Goal: Information Seeking & Learning: Learn about a topic

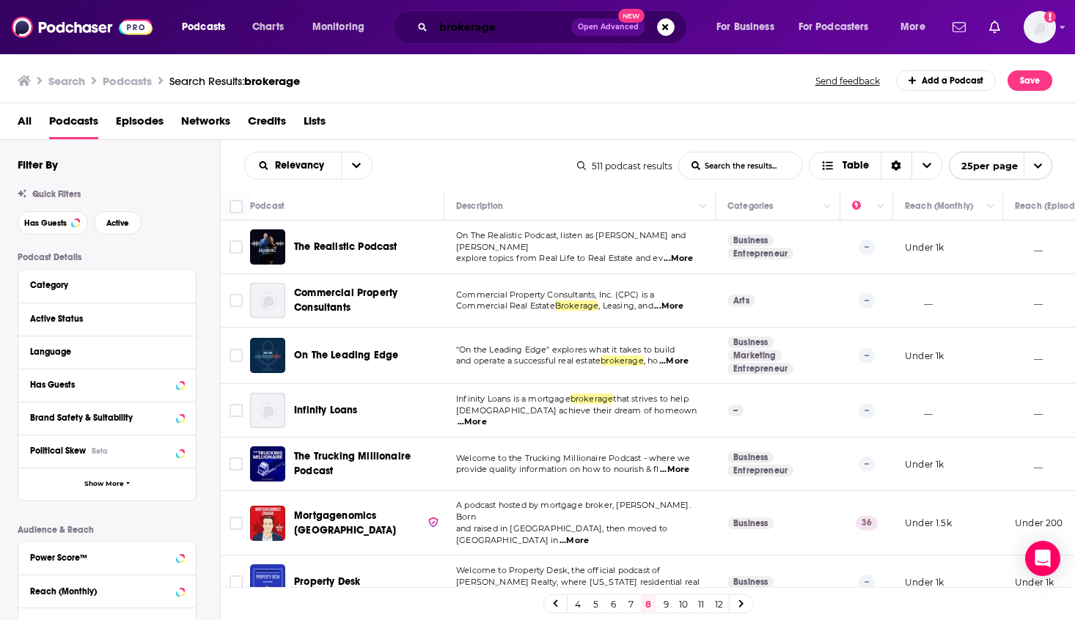
click at [475, 29] on input "brokerage" at bounding box center [502, 26] width 138 height 23
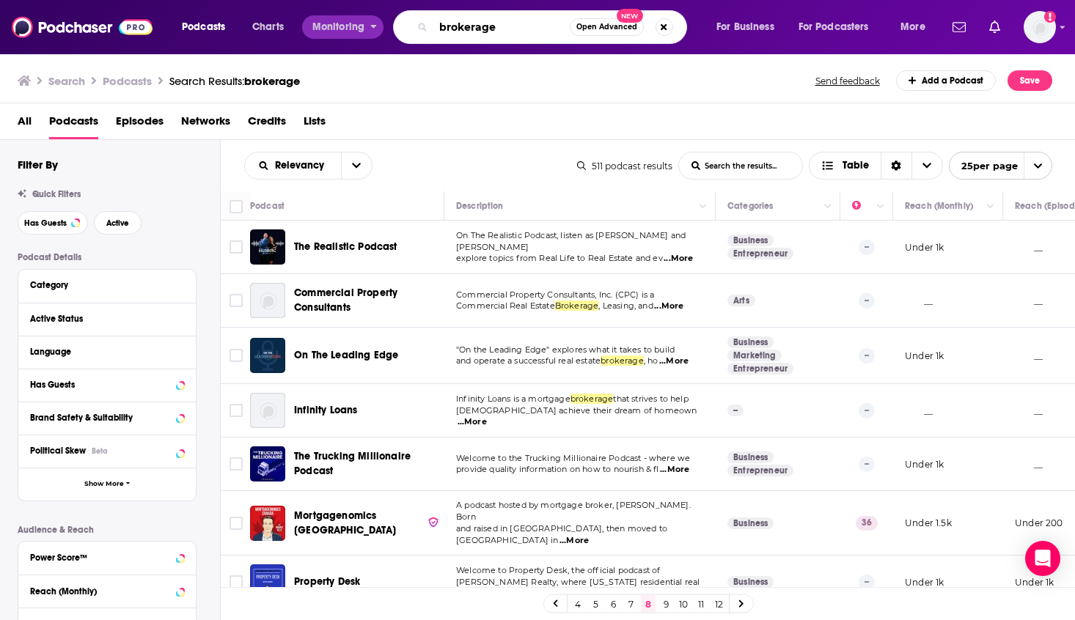
drag, startPoint x: 520, startPoint y: 28, endPoint x: 346, endPoint y: 26, distance: 173.8
click at [346, 26] on div "Podcasts Charts Monitoring brokerage Open Advanced New For Business For Podcast…" at bounding box center [556, 27] width 768 height 34
type input "digital marketing"
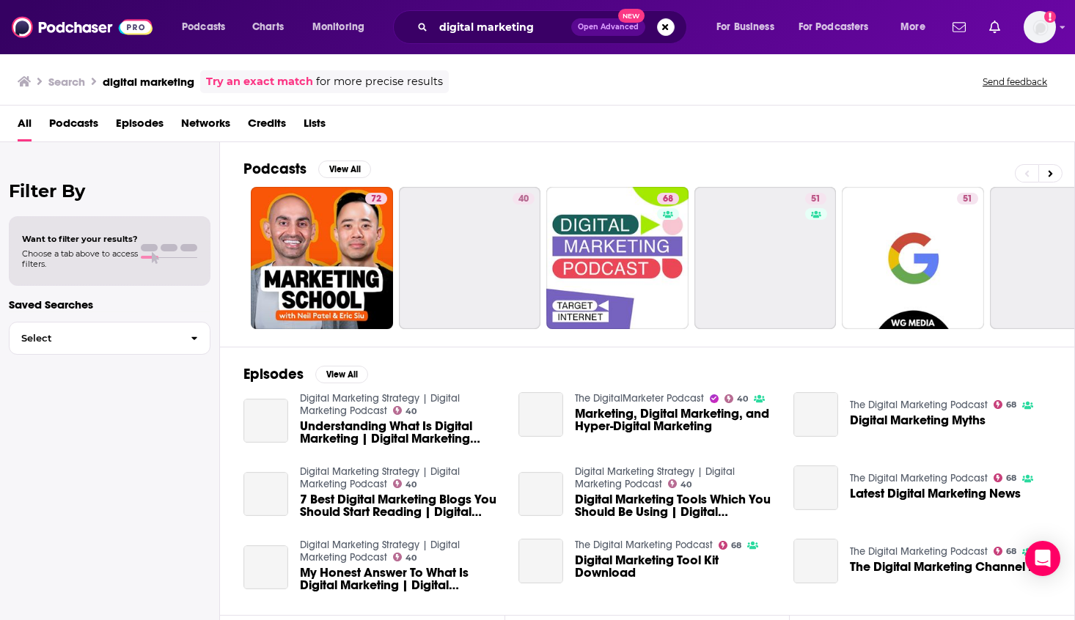
click at [84, 129] on span "Podcasts" at bounding box center [73, 126] width 49 height 30
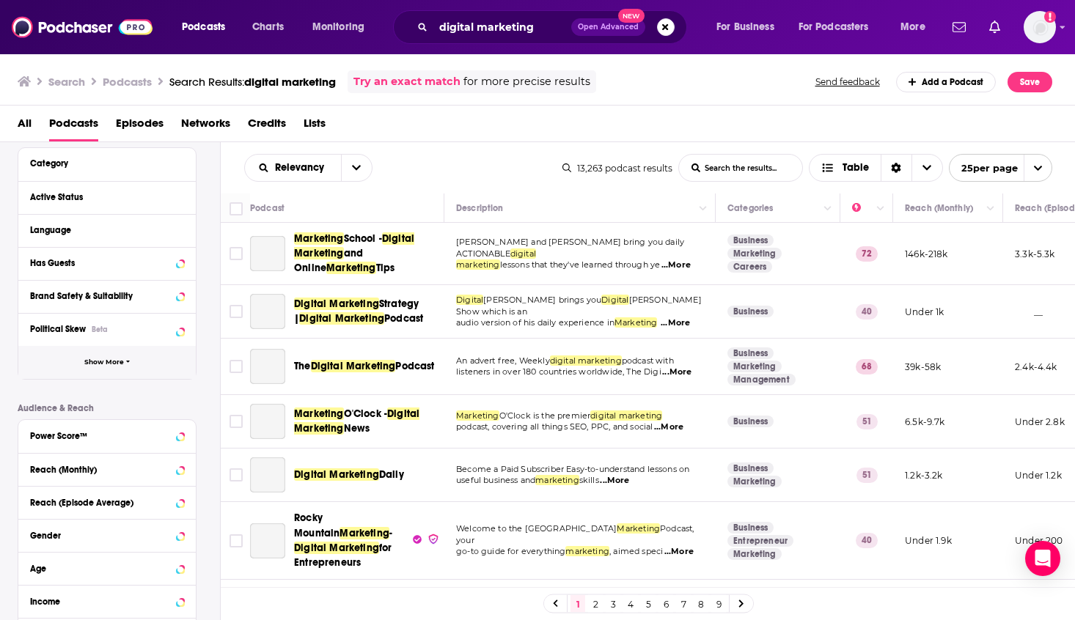
scroll to position [267, 0]
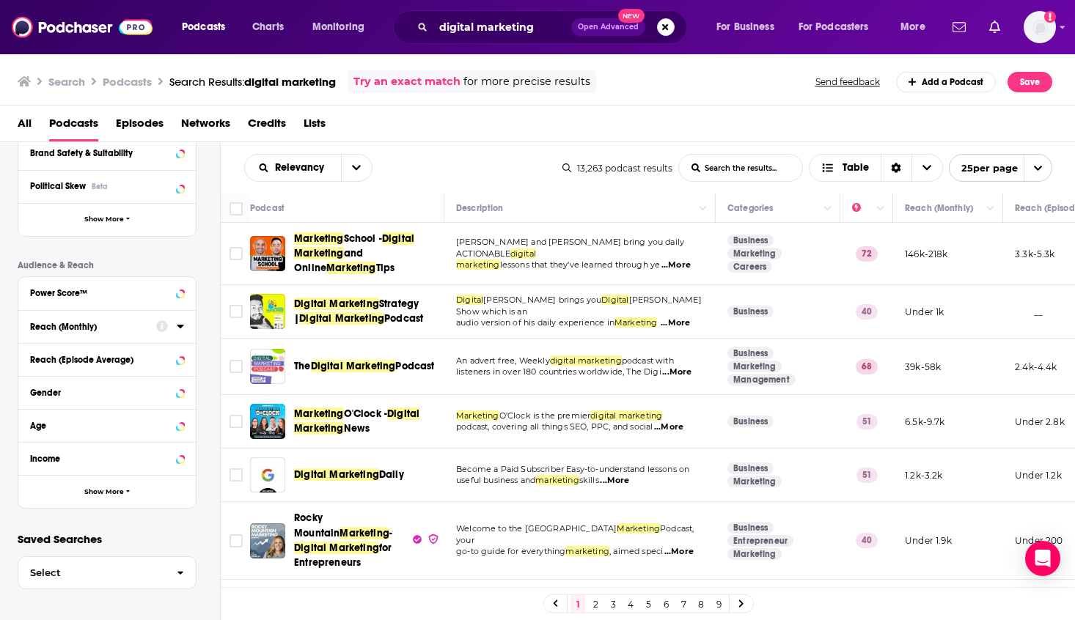
click at [92, 327] on div "Reach (Monthly)" at bounding box center [88, 327] width 117 height 10
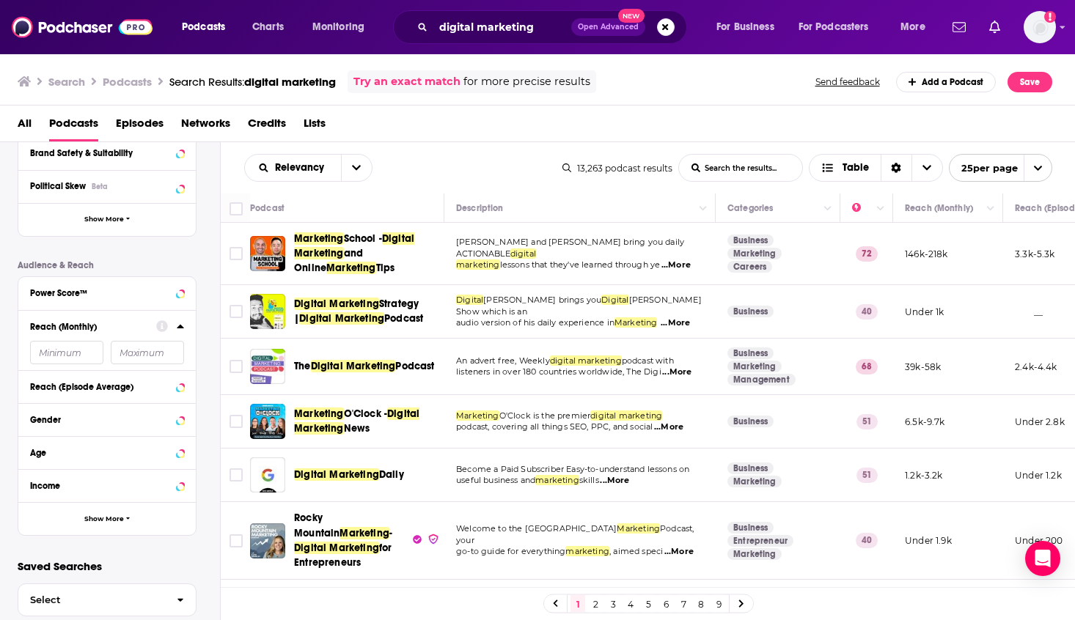
click at [65, 348] on input "number" at bounding box center [66, 352] width 73 height 23
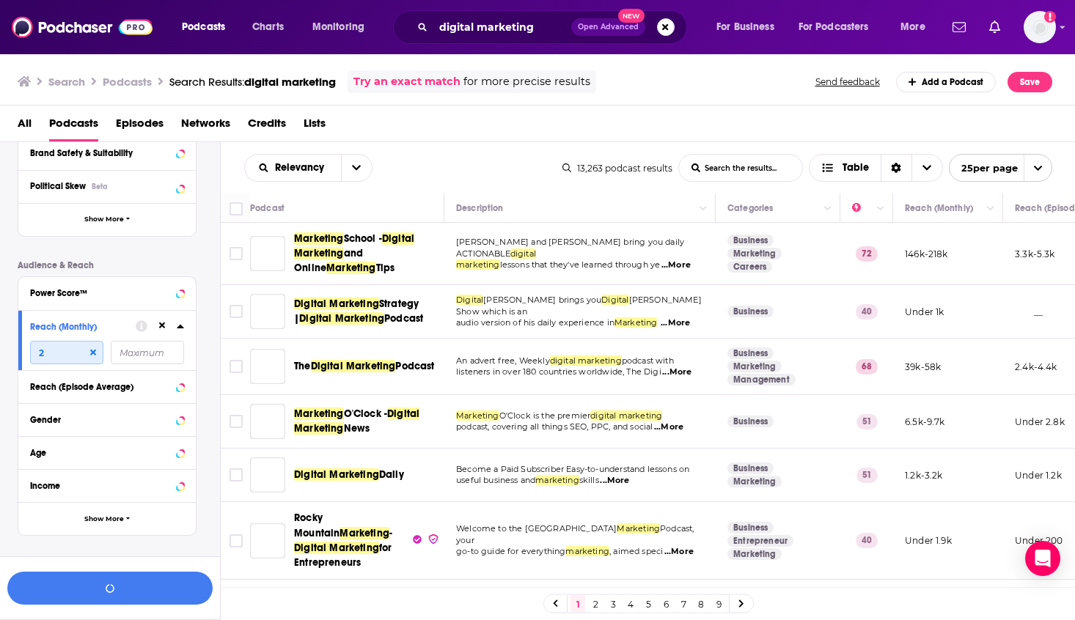
scroll to position [294, 0]
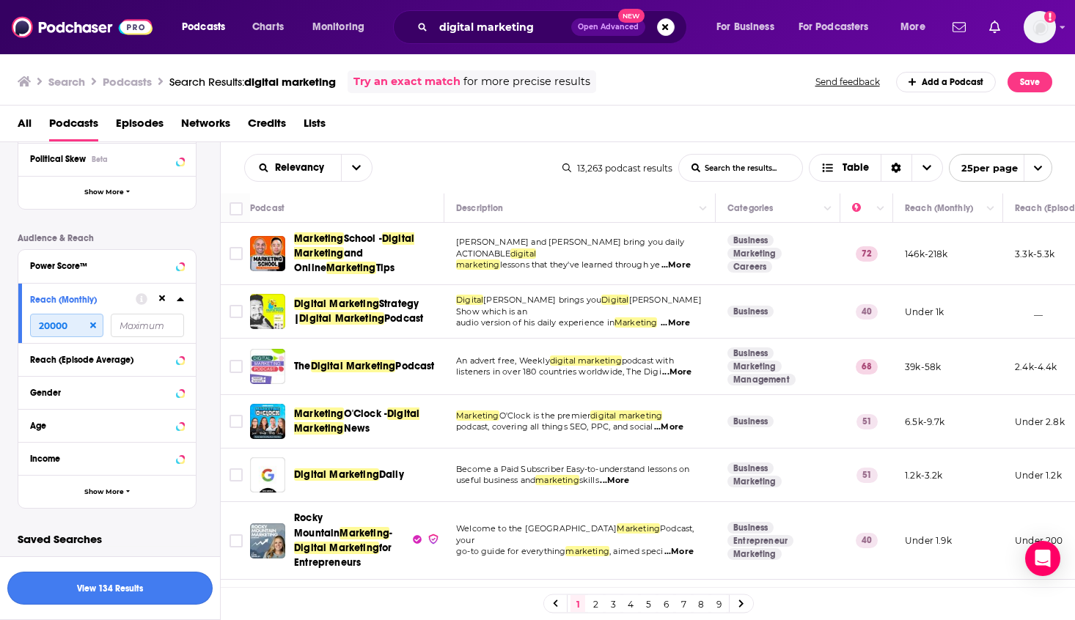
type input "20000"
click at [155, 601] on button "View 134 Results" at bounding box center [109, 588] width 205 height 33
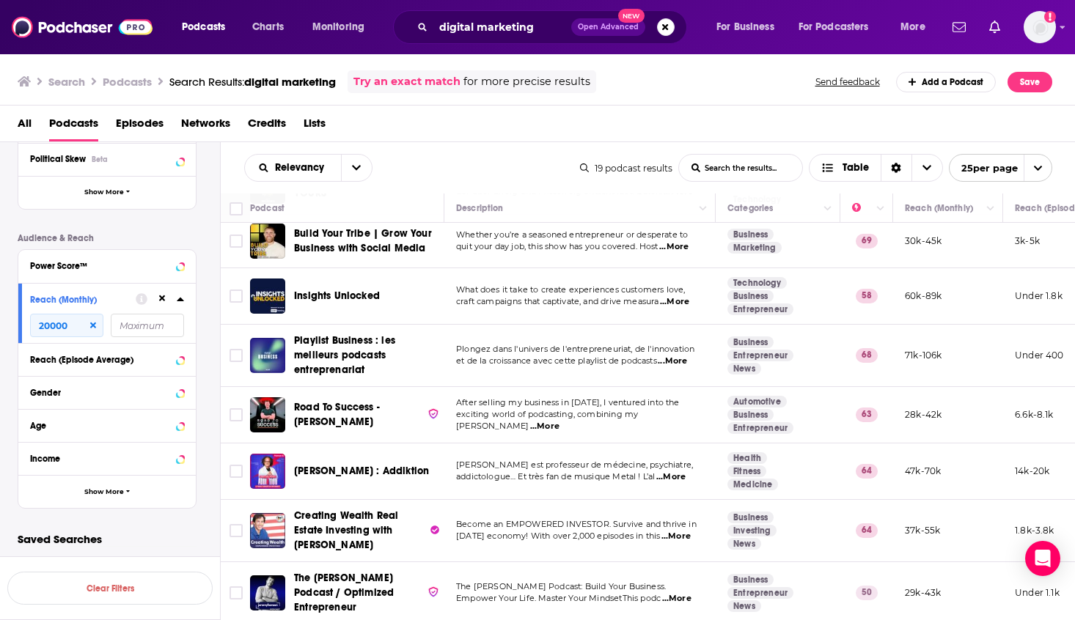
scroll to position [780, 0]
click at [487, 426] on td "After selling my business in 2021, I ventured into the exciting world of podcas…" at bounding box center [579, 415] width 271 height 56
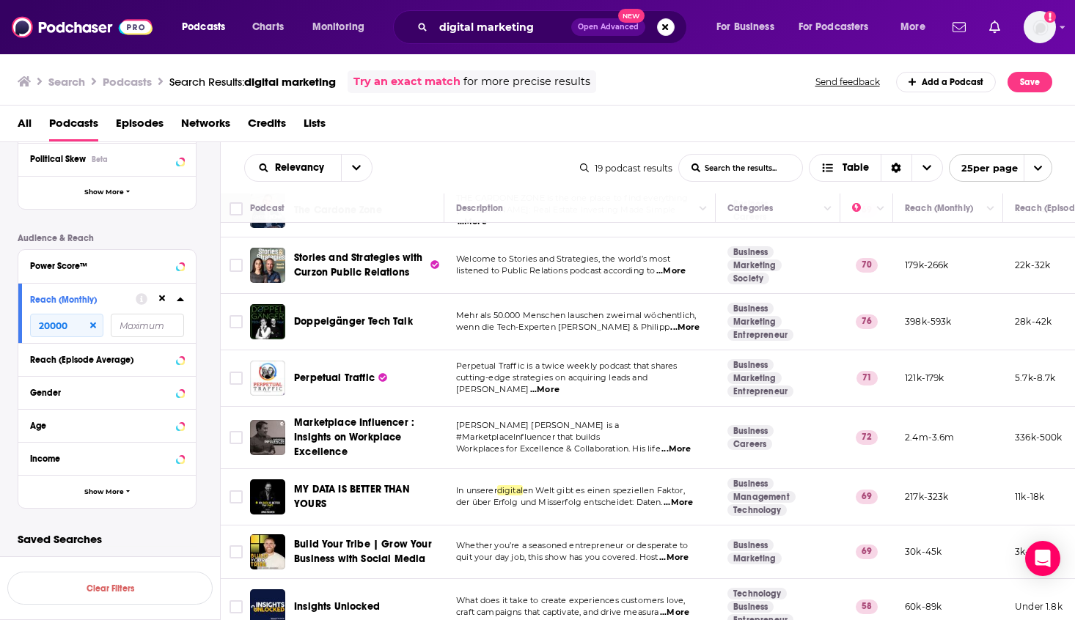
scroll to position [292, 0]
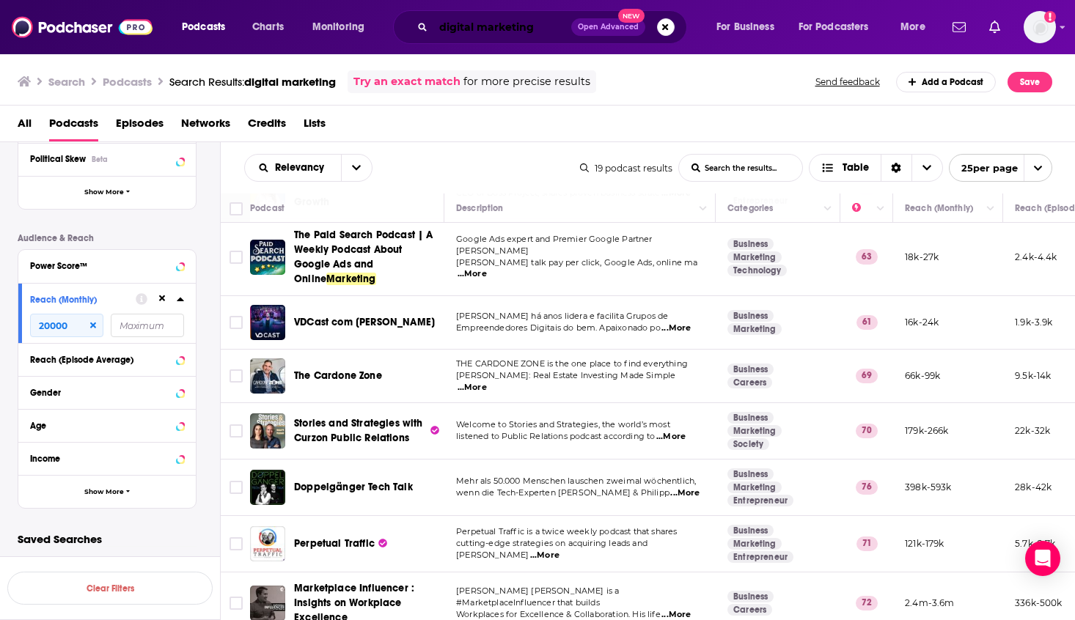
click at [525, 32] on input "digital marketing" at bounding box center [502, 26] width 138 height 23
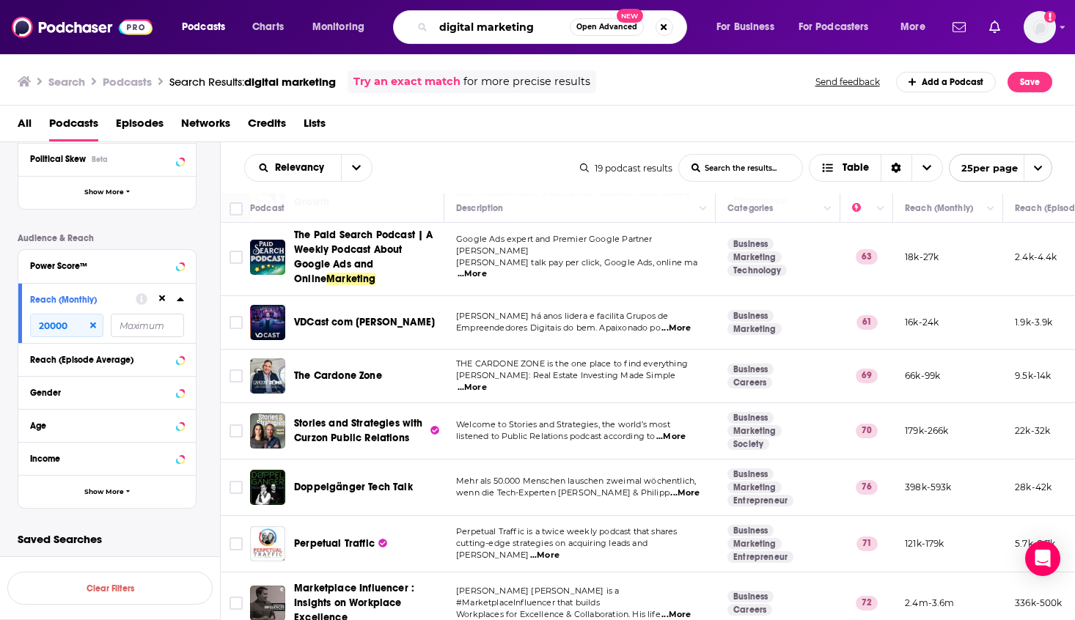
drag, startPoint x: 526, startPoint y: 27, endPoint x: 389, endPoint y: 15, distance: 137.6
click at [389, 15] on div "Podcasts Charts Monitoring digital marketing Open Advanced New For Business For…" at bounding box center [556, 27] width 768 height 34
type input "growth strategy"
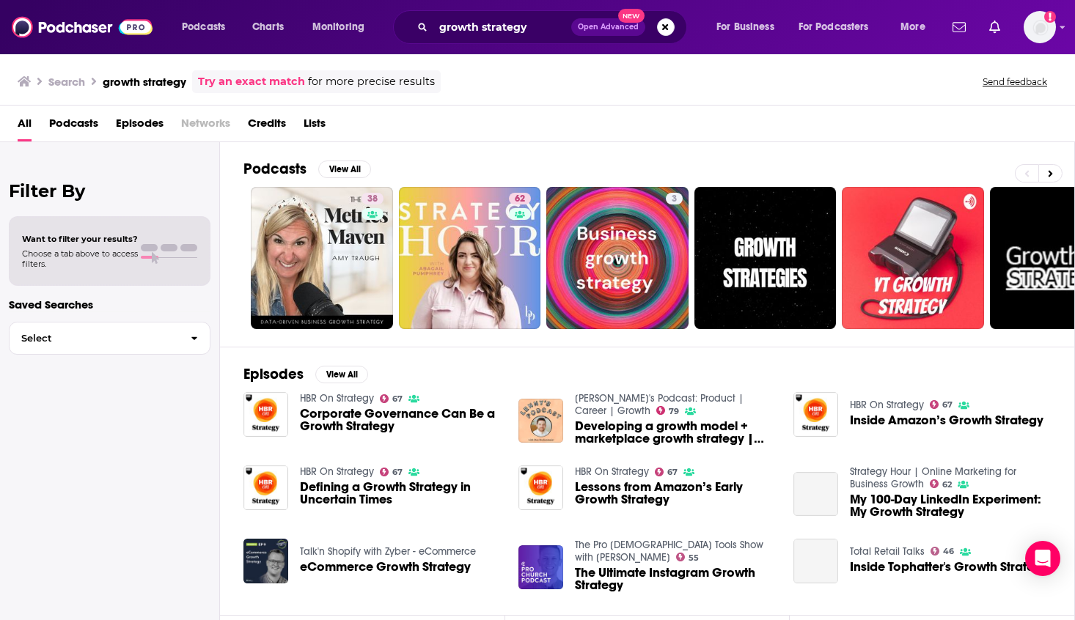
click at [75, 130] on span "Podcasts" at bounding box center [73, 126] width 49 height 30
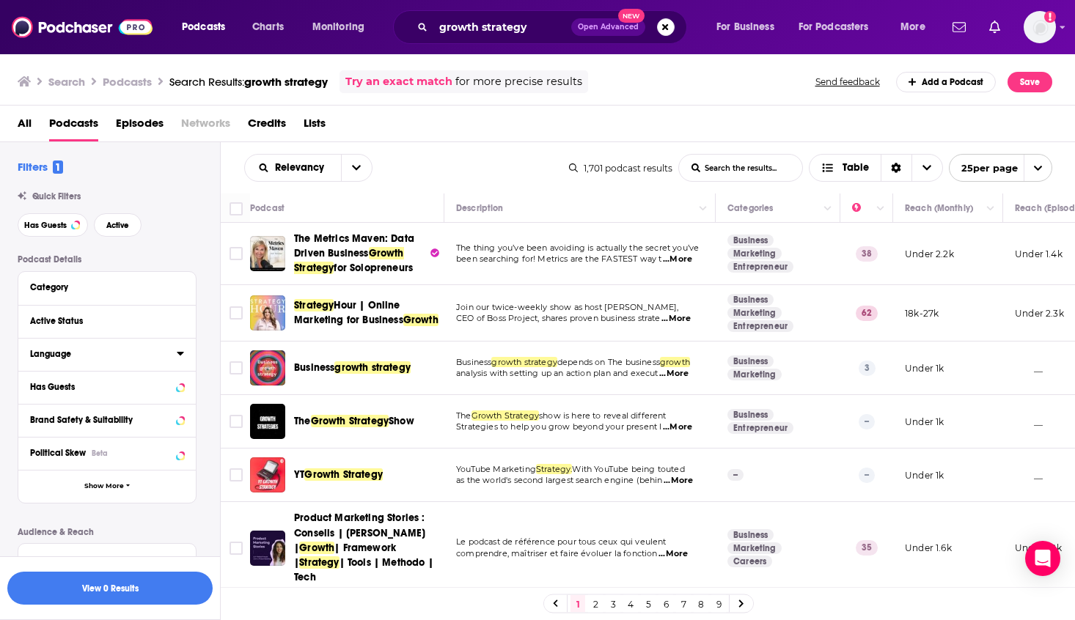
click at [79, 353] on div "Language" at bounding box center [98, 354] width 137 height 10
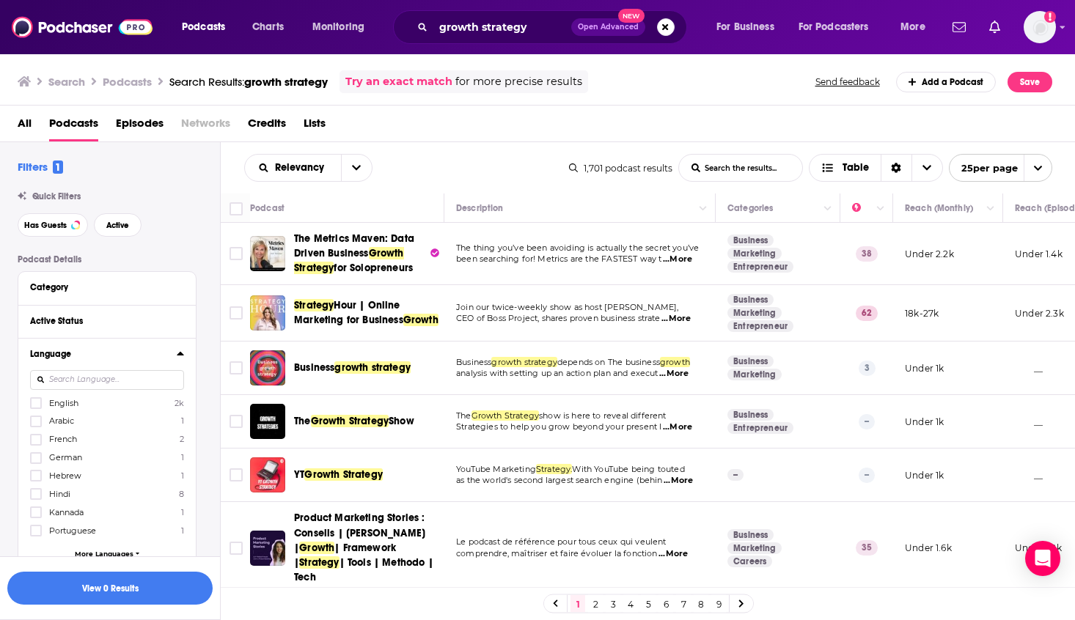
click at [59, 402] on span "English" at bounding box center [63, 403] width 29 height 10
click at [36, 408] on input "multiSelectOption-en-0" at bounding box center [36, 408] width 0 height 0
click at [179, 355] on icon at bounding box center [180, 354] width 7 height 4
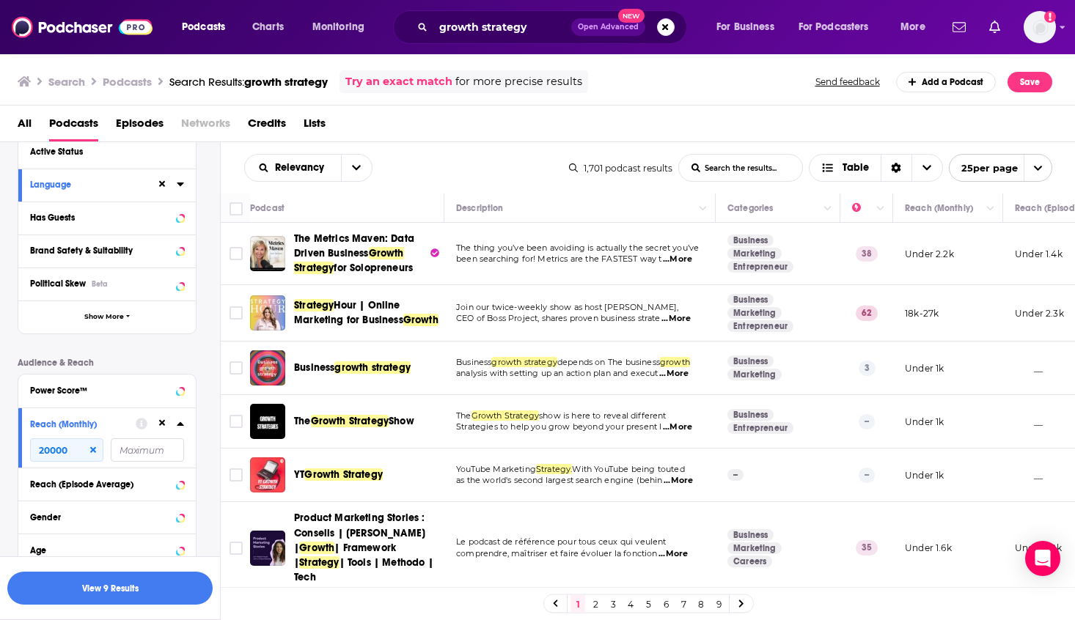
scroll to position [192, 0]
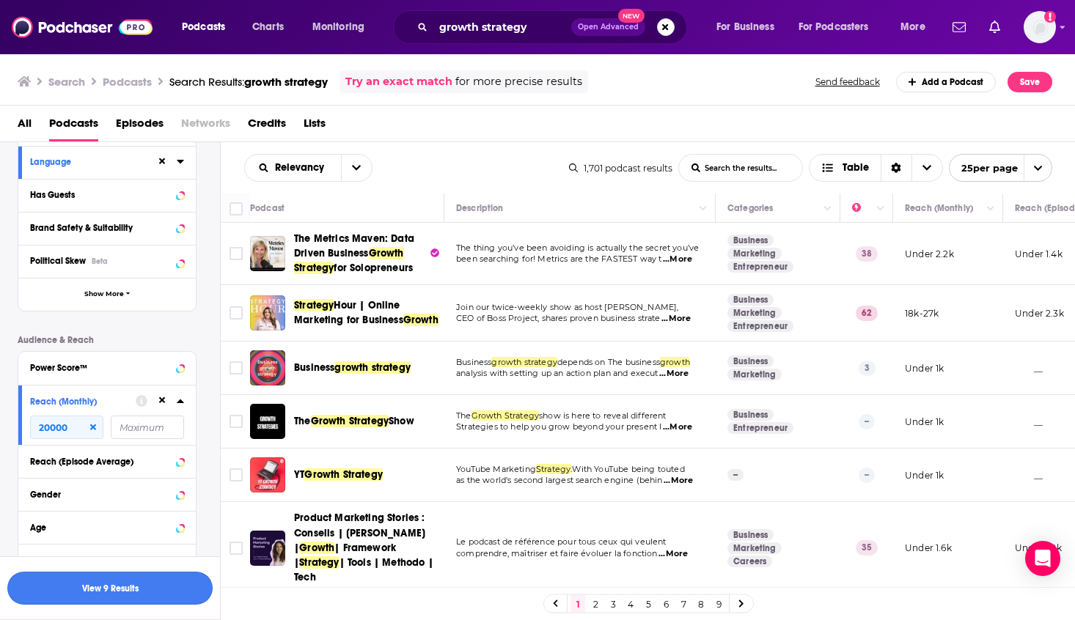
click at [103, 595] on button "View 9 Results" at bounding box center [109, 588] width 205 height 33
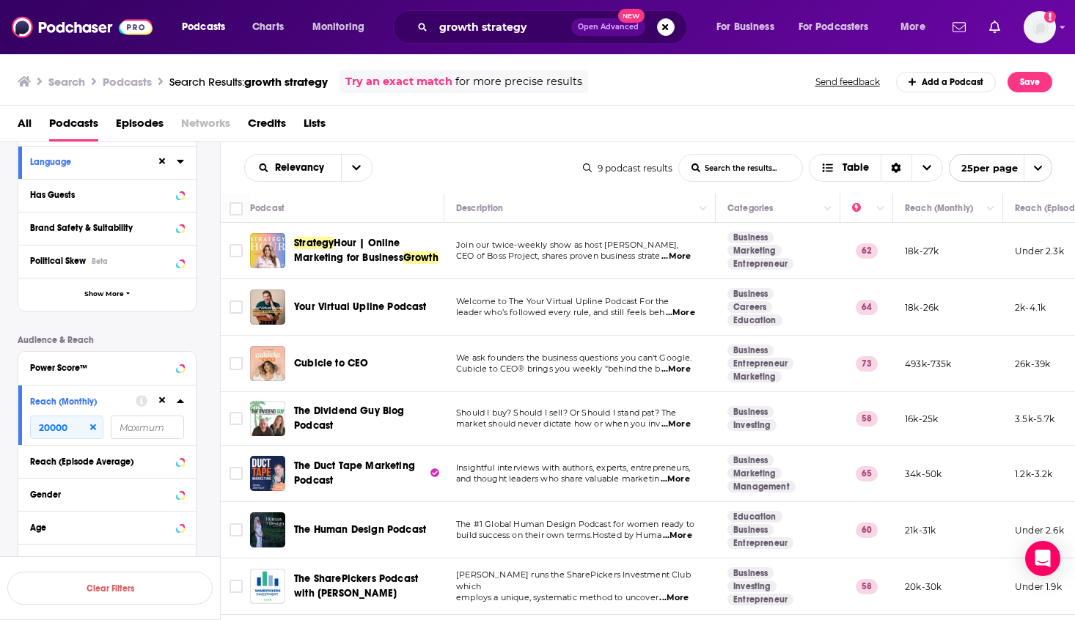
click at [503, 319] on p "leader who’s followed every rule, and still feels beh ...More" at bounding box center [579, 313] width 247 height 12
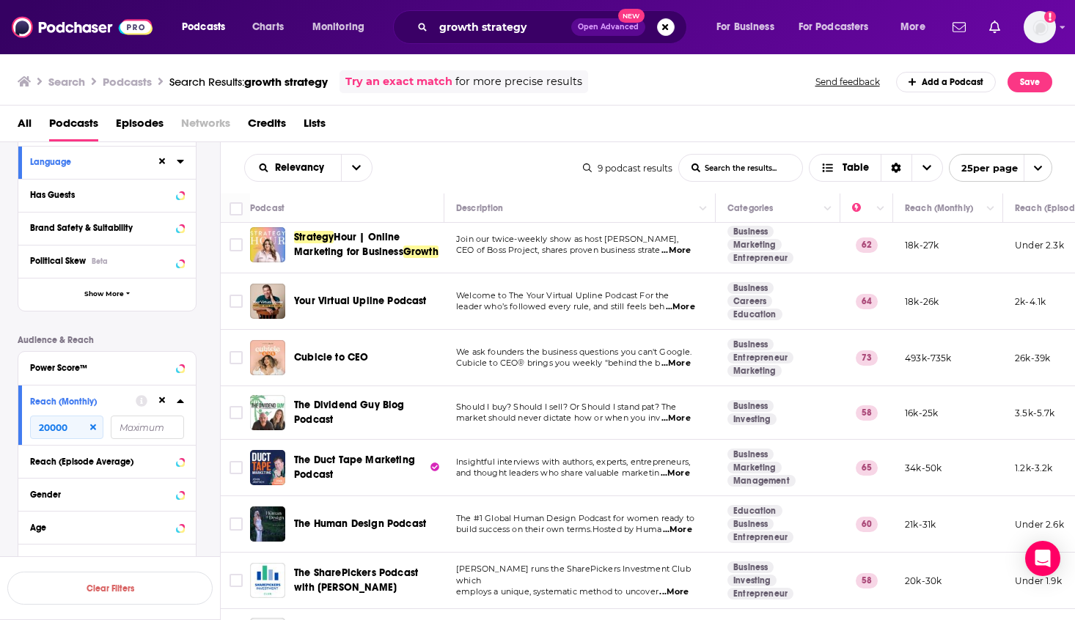
scroll to position [17, 0]
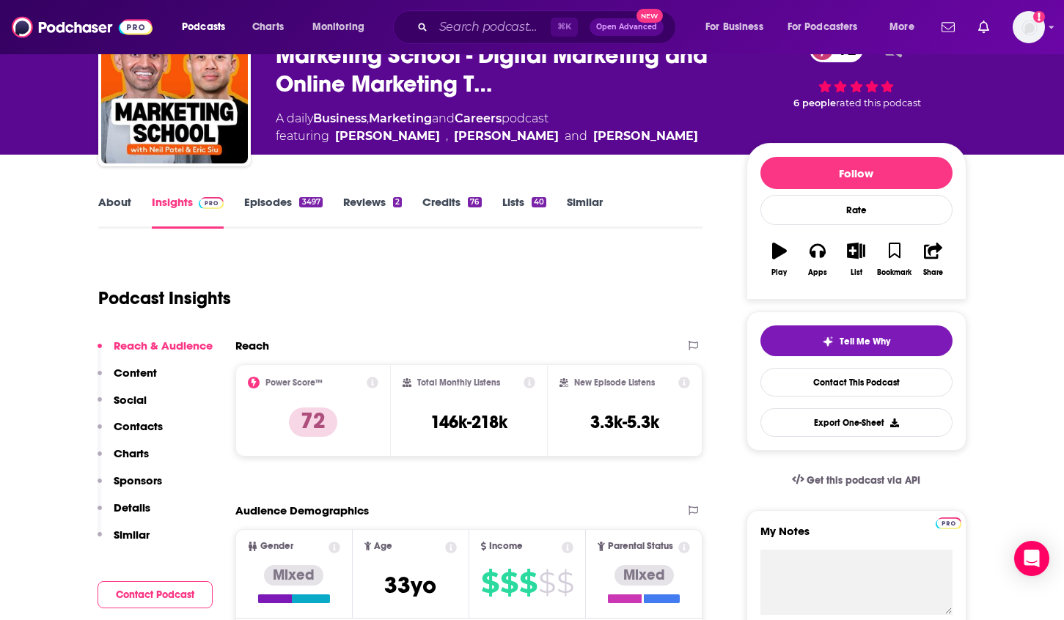
scroll to position [111, 0]
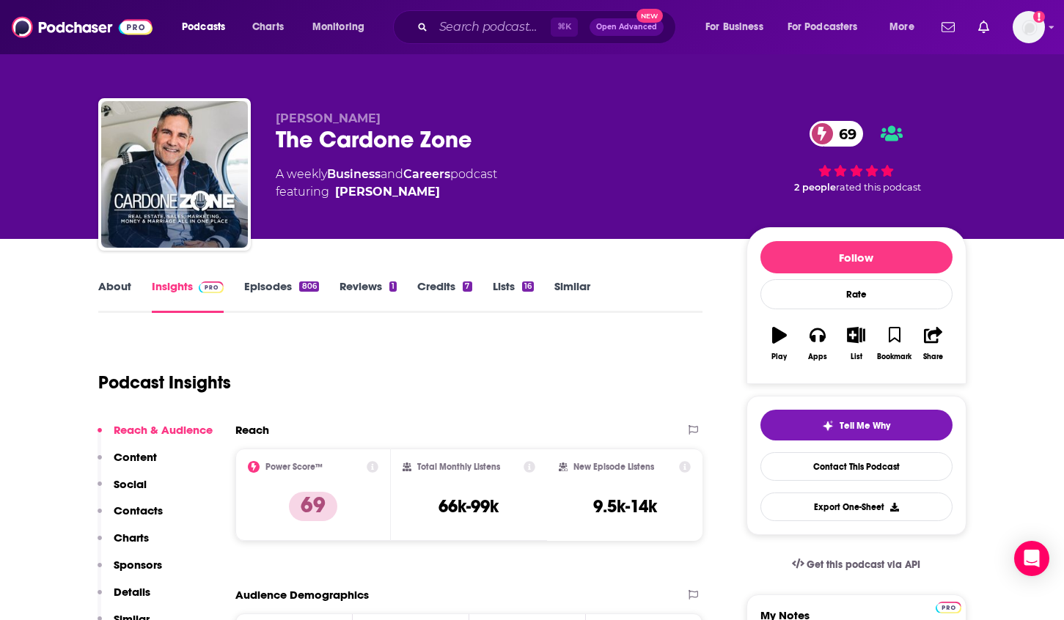
click at [144, 594] on p "Details" at bounding box center [132, 592] width 37 height 14
click at [111, 282] on link "About" at bounding box center [114, 296] width 33 height 34
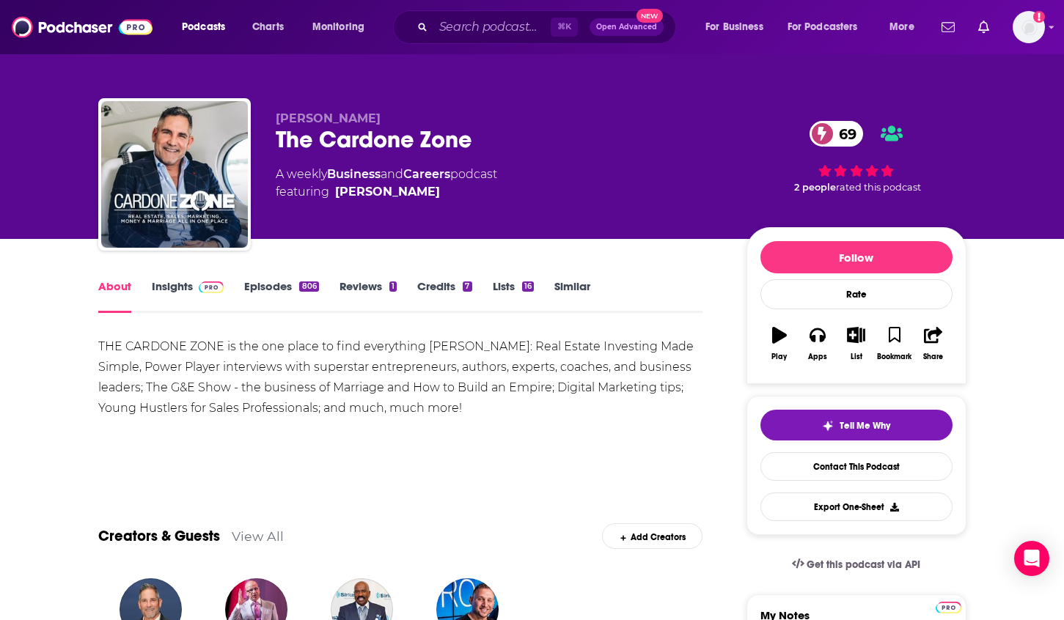
click at [496, 133] on div "The Cardone Zone 69" at bounding box center [499, 139] width 447 height 29
drag, startPoint x: 526, startPoint y: 137, endPoint x: 269, endPoint y: 149, distance: 256.9
click at [269, 149] on div "Grant Cardone The Cardone Zone 69 A weekly Business and Careers podcast featuri…" at bounding box center [532, 177] width 868 height 158
copy h1 "The Cardone Zone"
drag, startPoint x: 397, startPoint y: 117, endPoint x: 257, endPoint y: 118, distance: 140.1
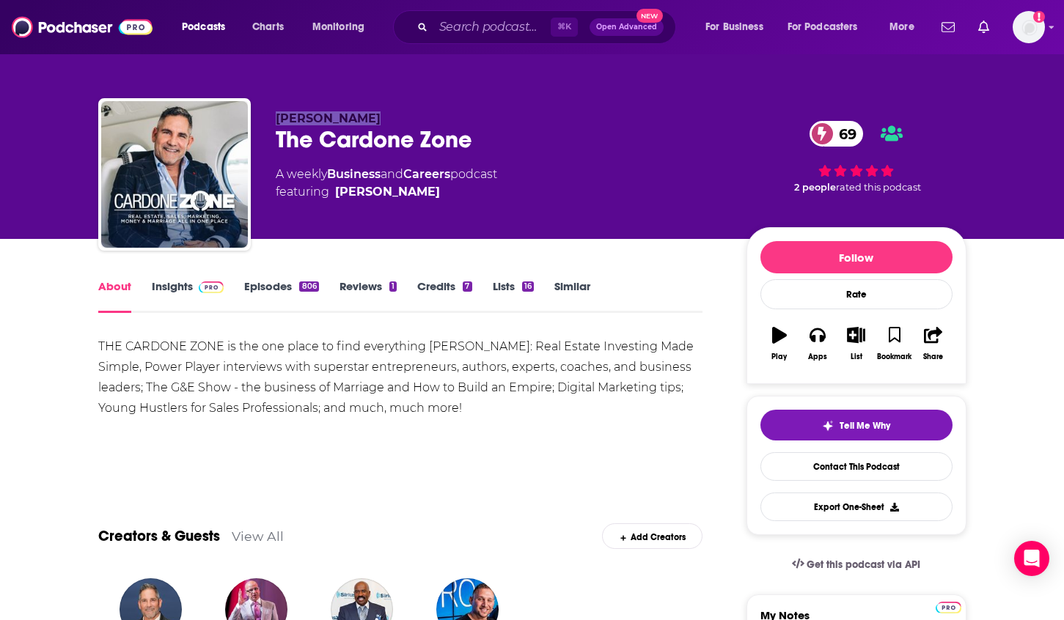
click at [257, 118] on div "Grant Cardone The Cardone Zone 69 A weekly Business and Careers podcast featuri…" at bounding box center [532, 177] width 868 height 158
copy span "Grant Cardone"
click at [164, 285] on link "Insights" at bounding box center [188, 296] width 73 height 34
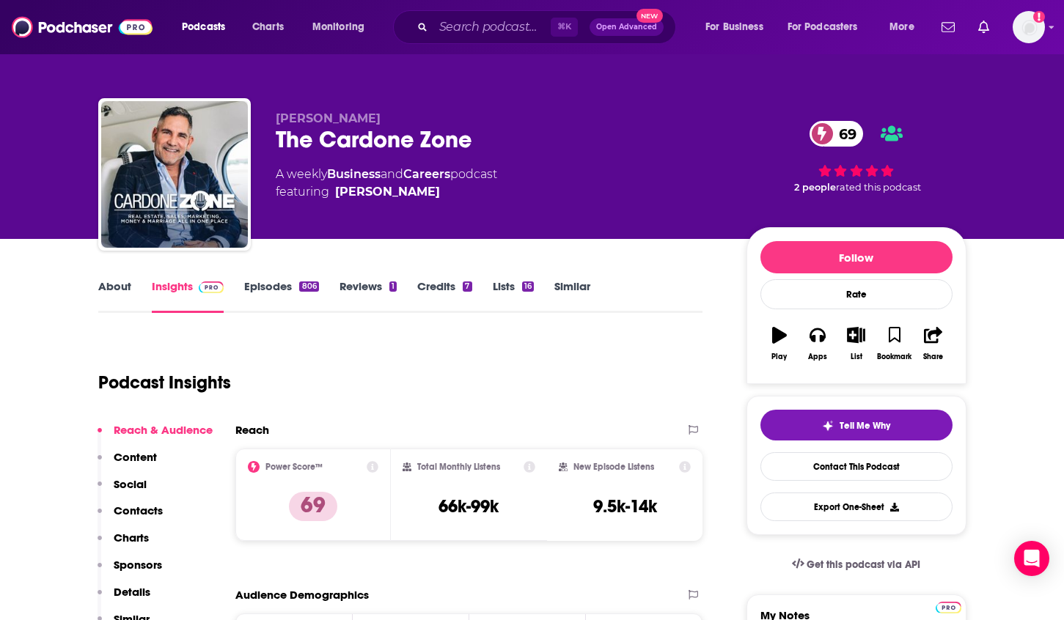
click at [120, 504] on p "Contacts" at bounding box center [138, 511] width 49 height 14
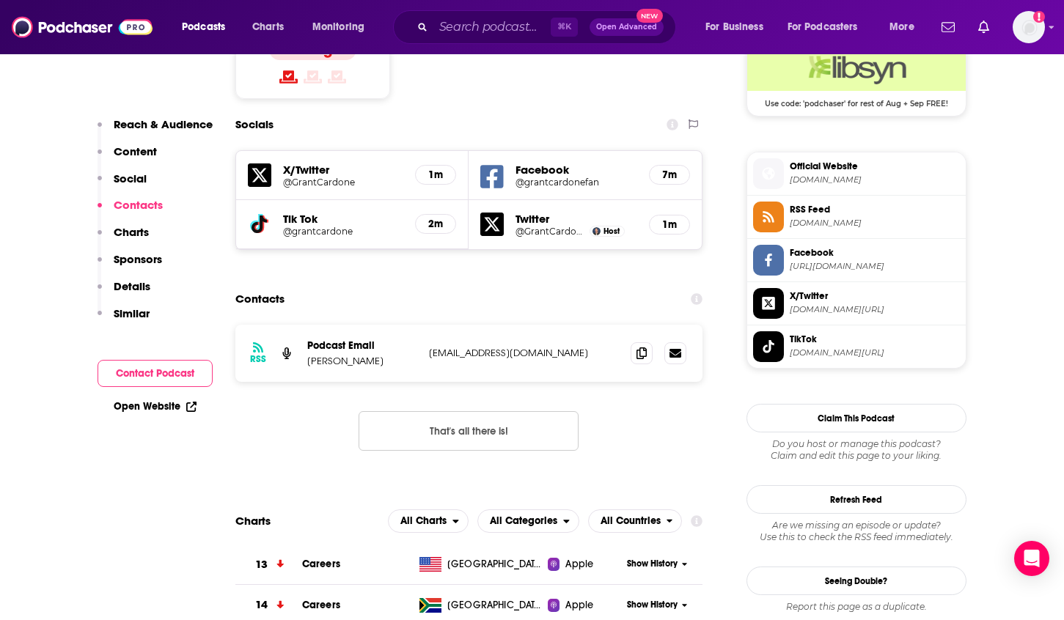
scroll to position [1258, 0]
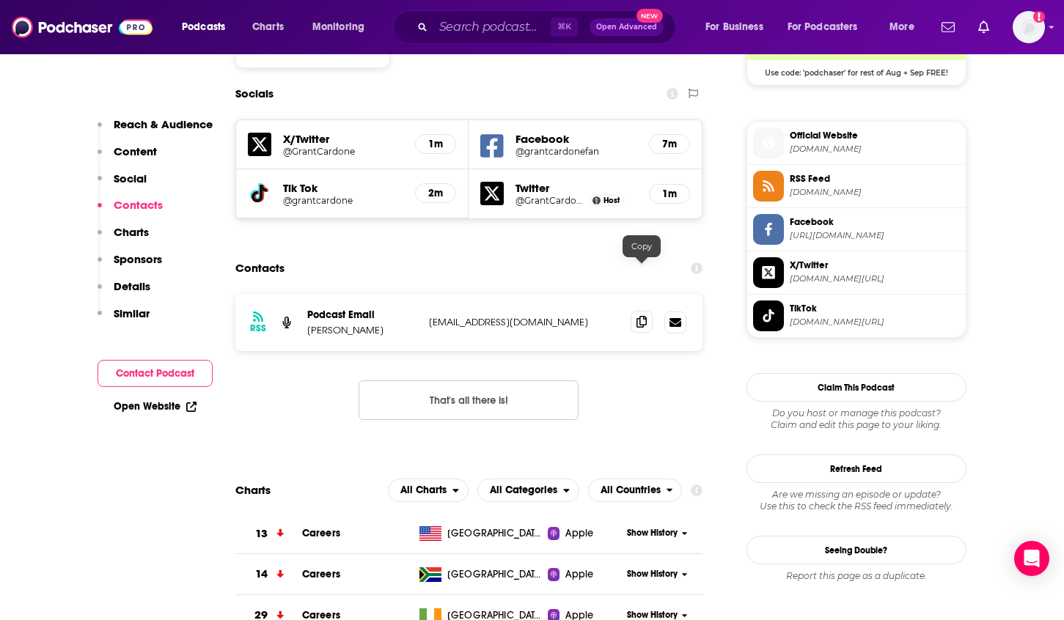
click at [645, 316] on icon at bounding box center [642, 322] width 10 height 12
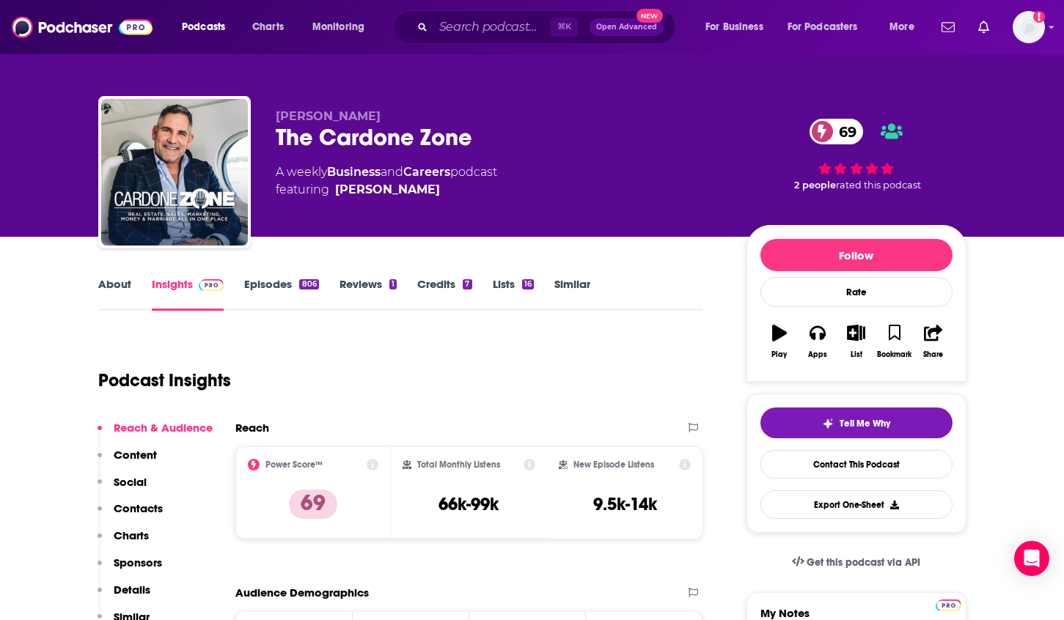
scroll to position [0, 0]
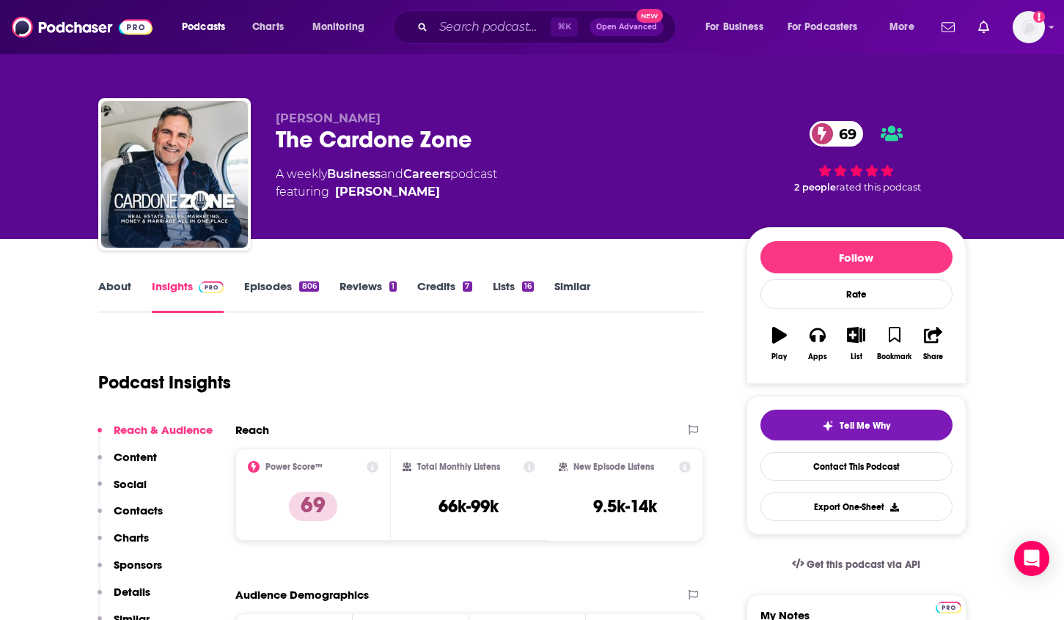
click at [116, 286] on link "About" at bounding box center [114, 296] width 33 height 34
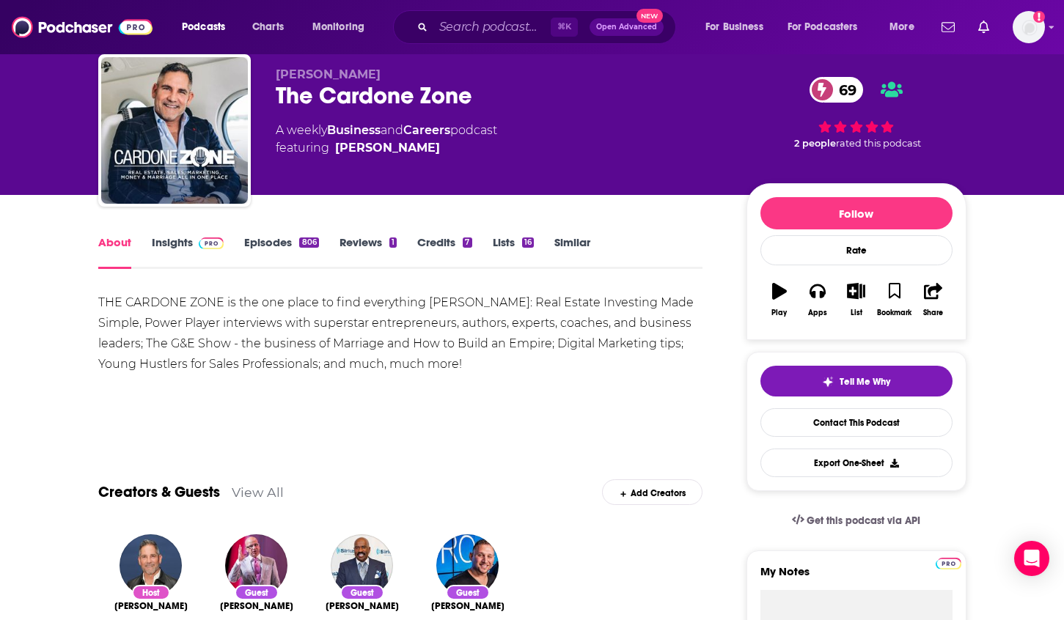
scroll to position [48, 0]
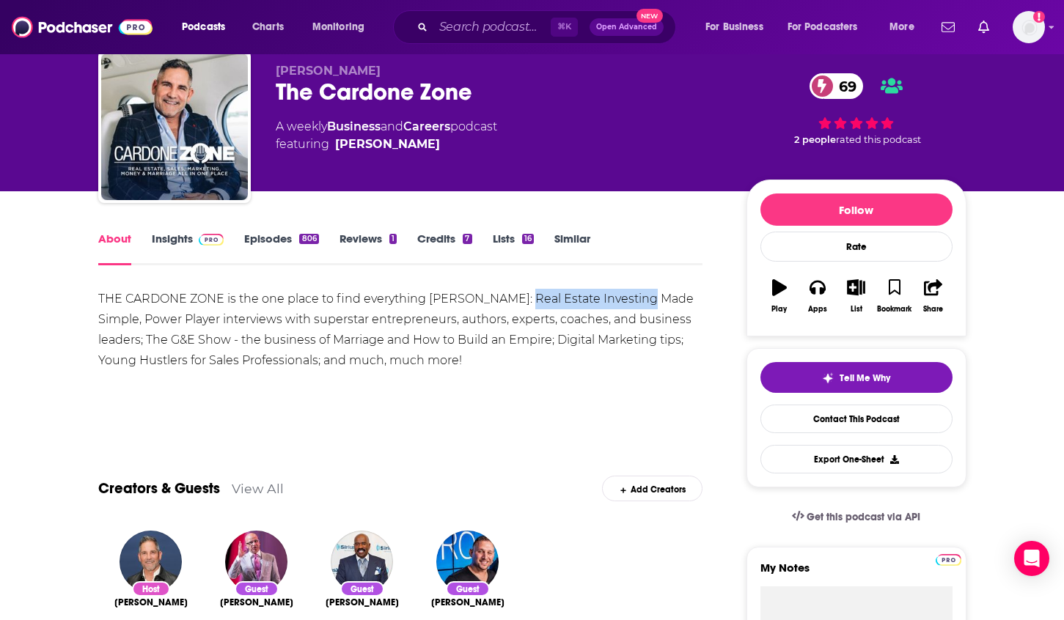
drag, startPoint x: 521, startPoint y: 298, endPoint x: 641, endPoint y: 305, distance: 120.5
click at [641, 305] on div "THE CARDONE ZONE is the one place to find everything Grant Cardone: Real Estate…" at bounding box center [400, 330] width 605 height 82
copy div "Real Estate Investing"
click at [165, 241] on link "Insights" at bounding box center [188, 249] width 73 height 34
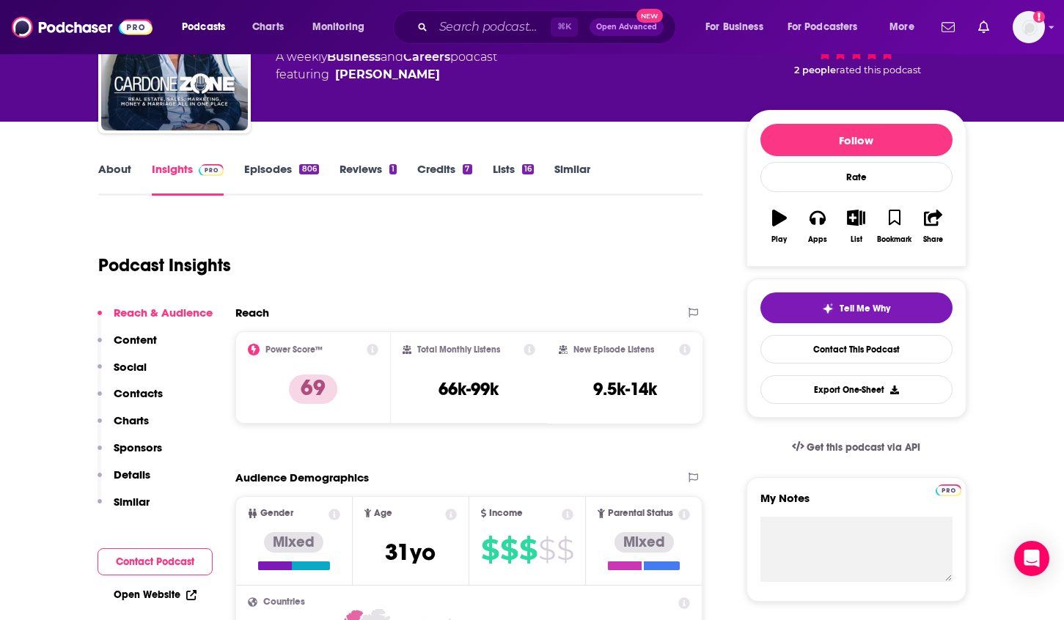
click at [135, 476] on p "Details" at bounding box center [132, 475] width 37 height 14
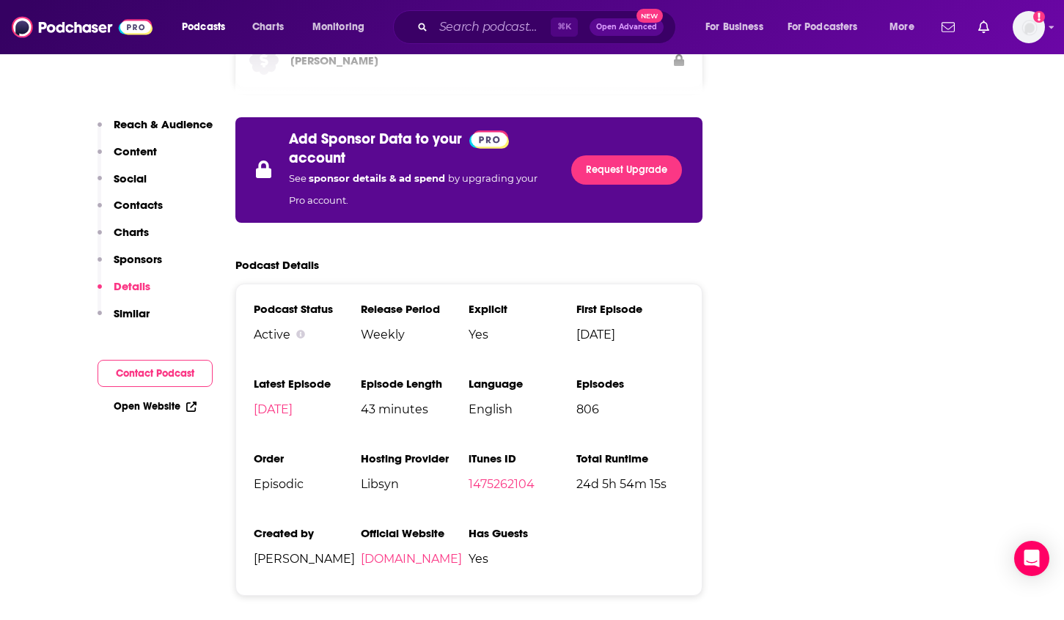
scroll to position [2369, 0]
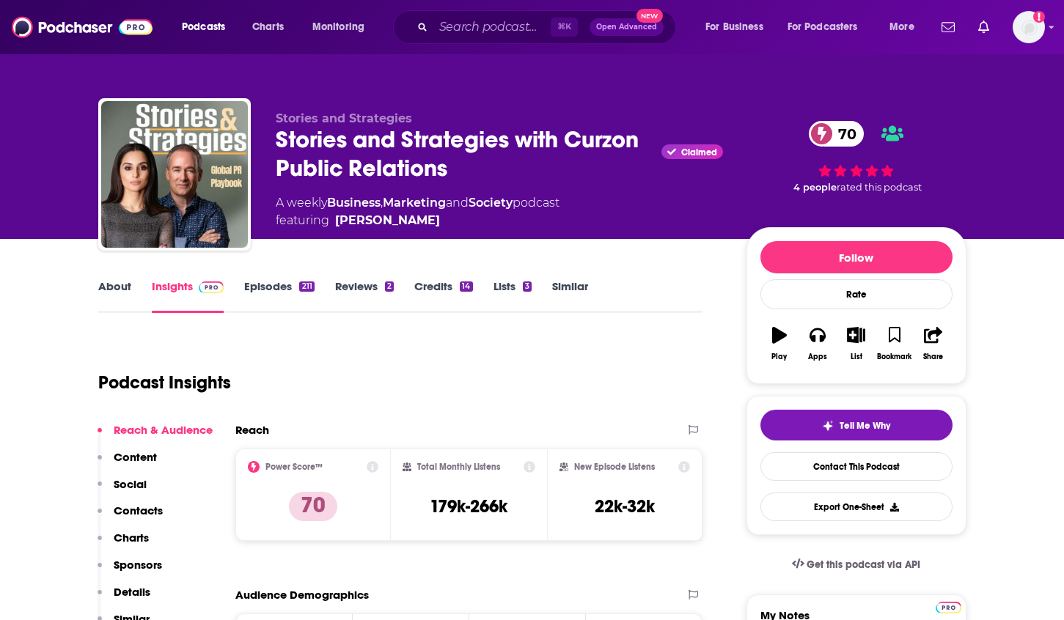
click at [110, 284] on link "About" at bounding box center [114, 296] width 33 height 34
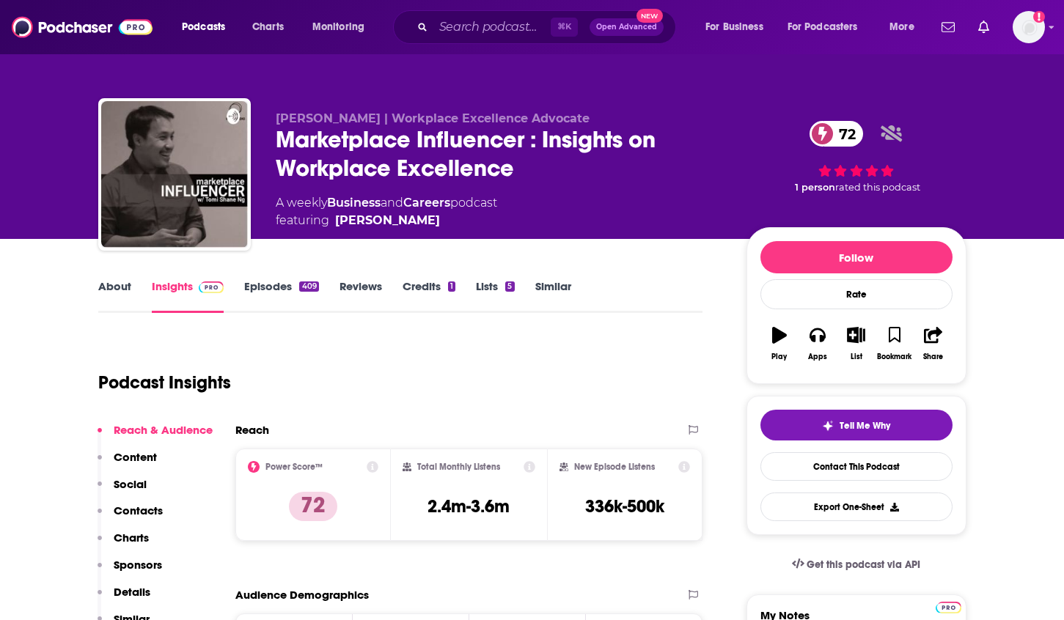
click at [110, 293] on link "About" at bounding box center [114, 296] width 33 height 34
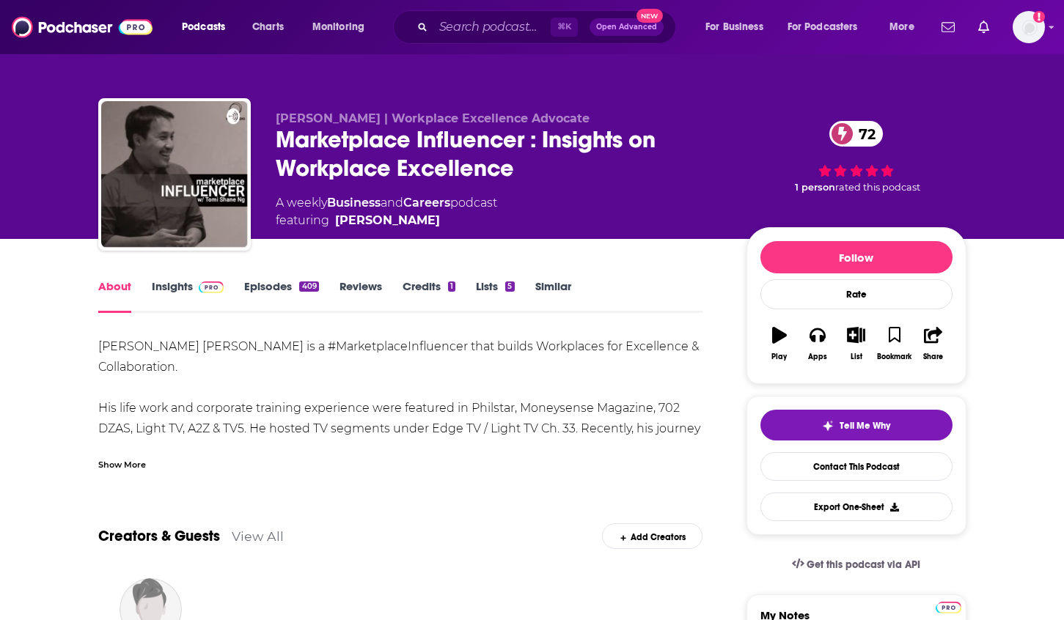
click at [111, 464] on div "Show More" at bounding box center [122, 464] width 48 height 14
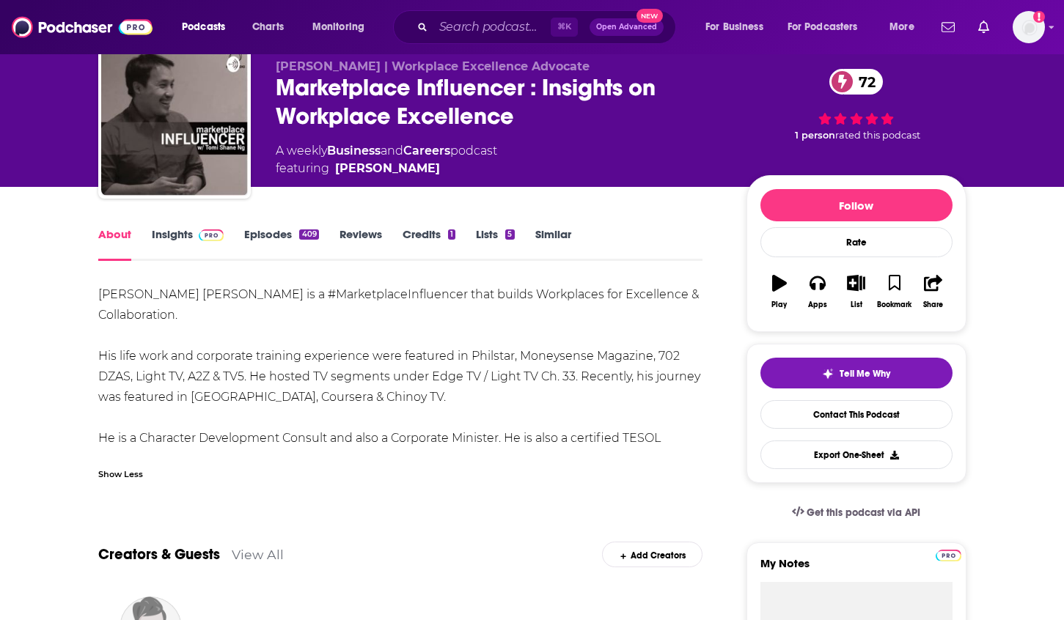
scroll to position [54, 0]
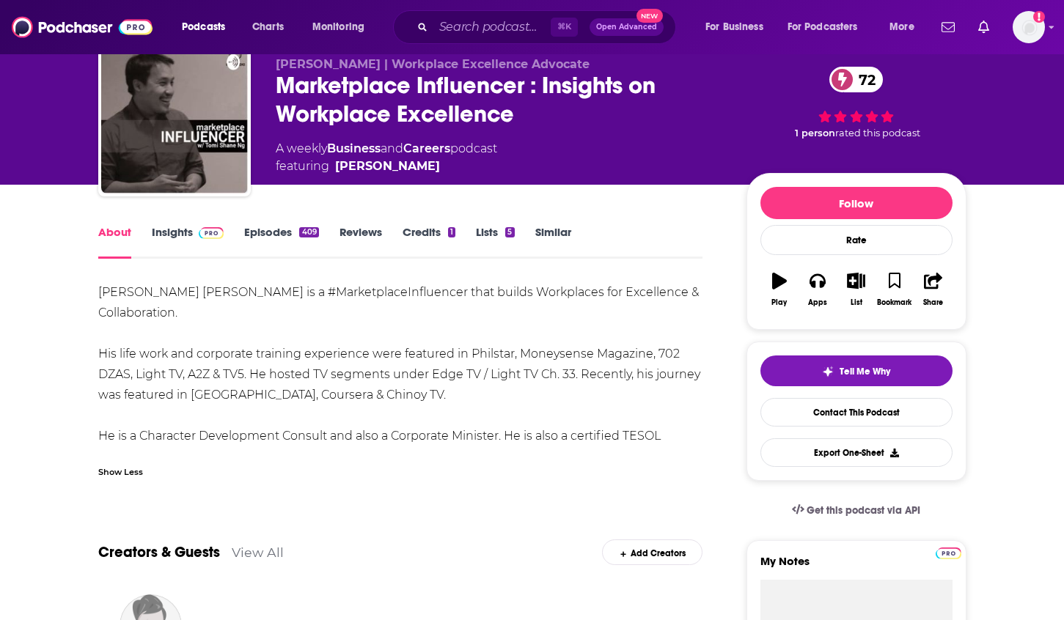
click at [169, 231] on link "Insights" at bounding box center [188, 242] width 73 height 34
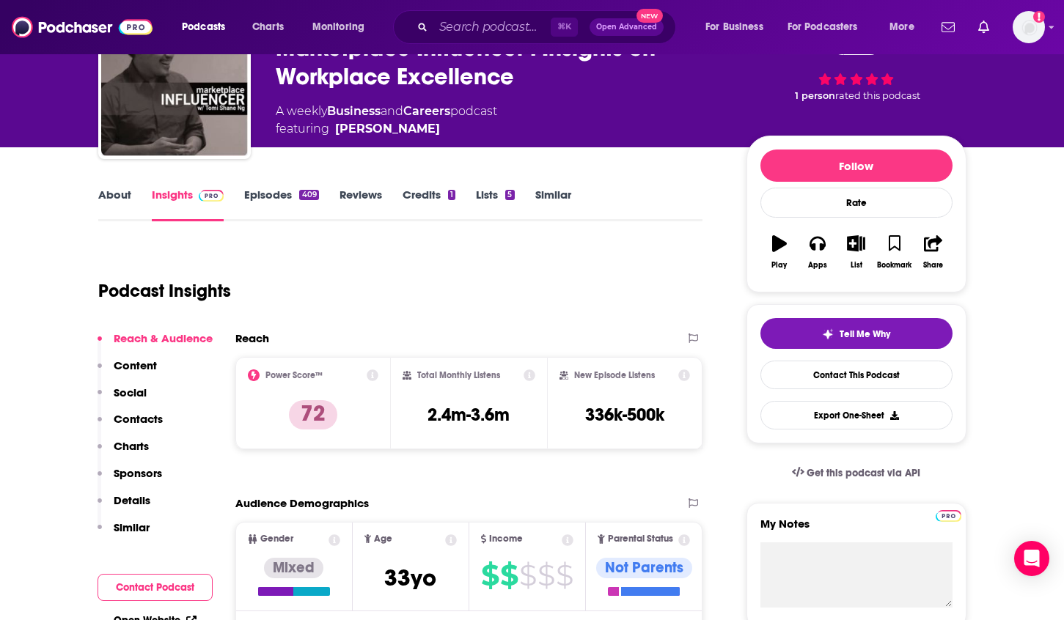
scroll to position [114, 0]
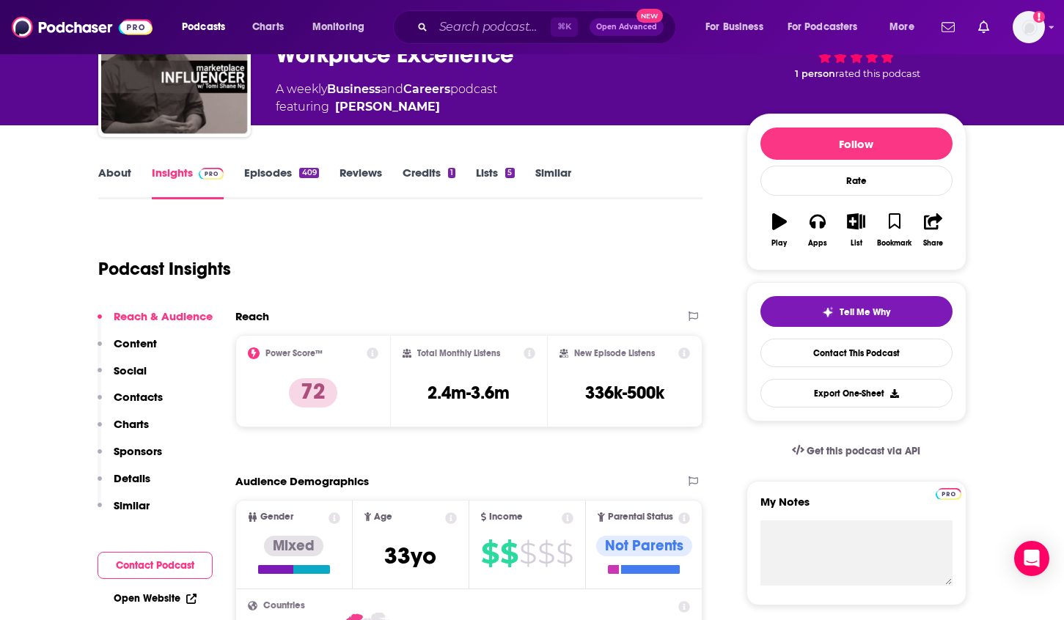
click at [277, 169] on link "Episodes 409" at bounding box center [281, 183] width 74 height 34
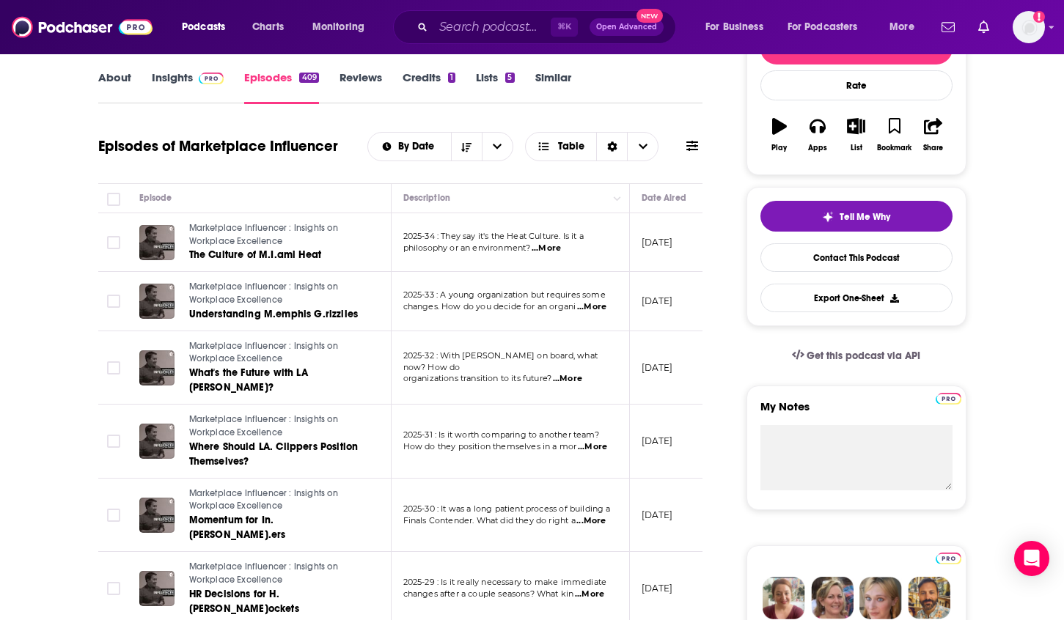
scroll to position [228, 0]
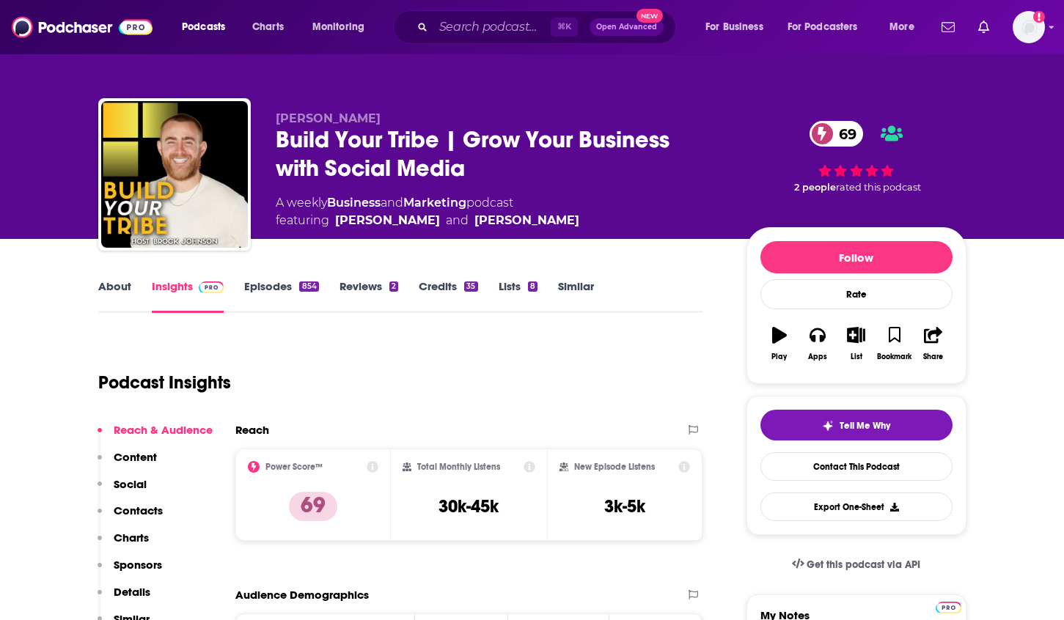
click at [118, 285] on link "About" at bounding box center [114, 296] width 33 height 34
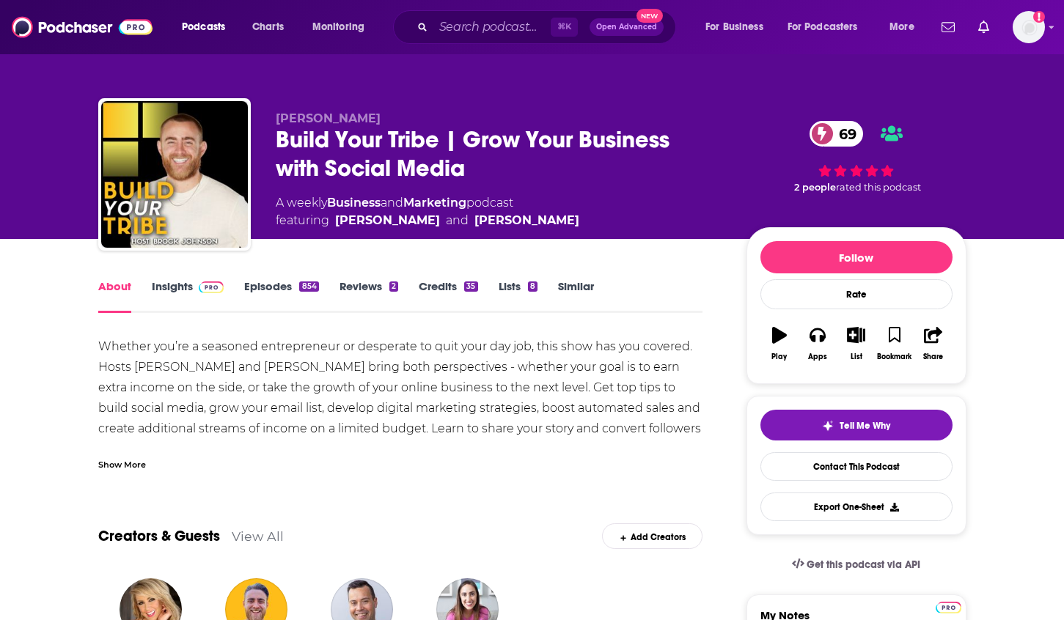
click at [127, 454] on div "Show More" at bounding box center [400, 459] width 605 height 25
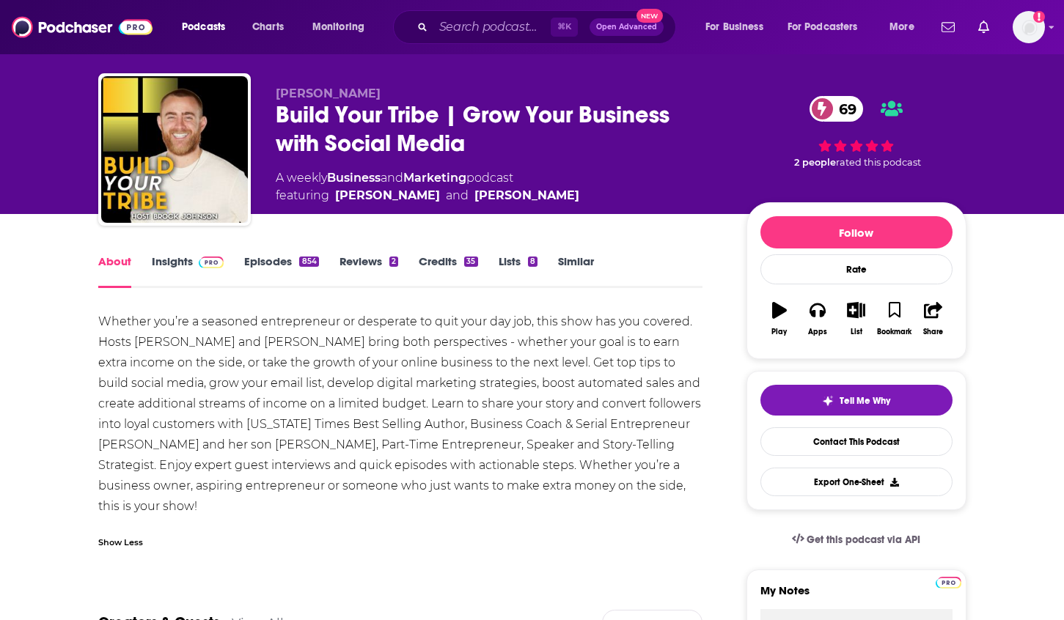
scroll to position [52, 0]
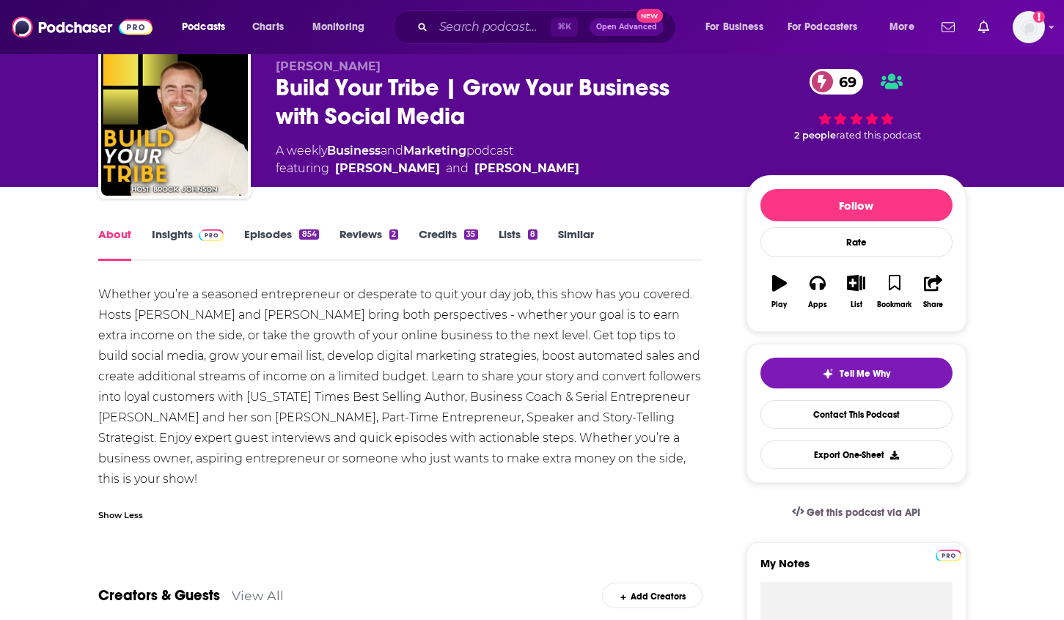
click at [178, 239] on link "Insights" at bounding box center [188, 244] width 73 height 34
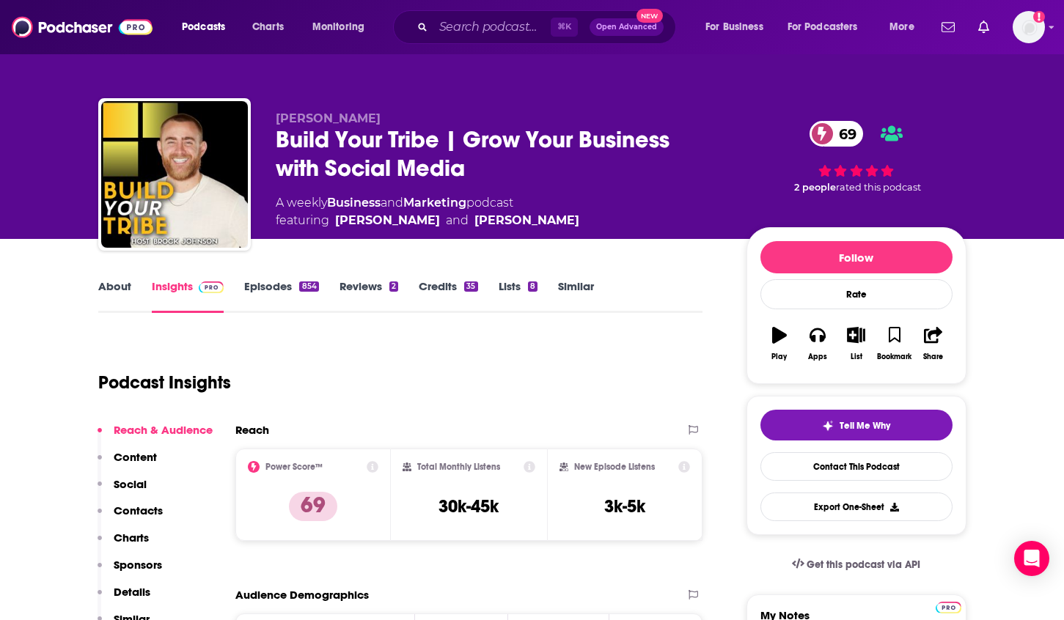
click at [377, 278] on div "About Insights Episodes 854 Reviews 2 Credits 35 Lists 8 Similar" at bounding box center [400, 295] width 605 height 36
click at [372, 280] on link "Reviews 2" at bounding box center [369, 296] width 59 height 34
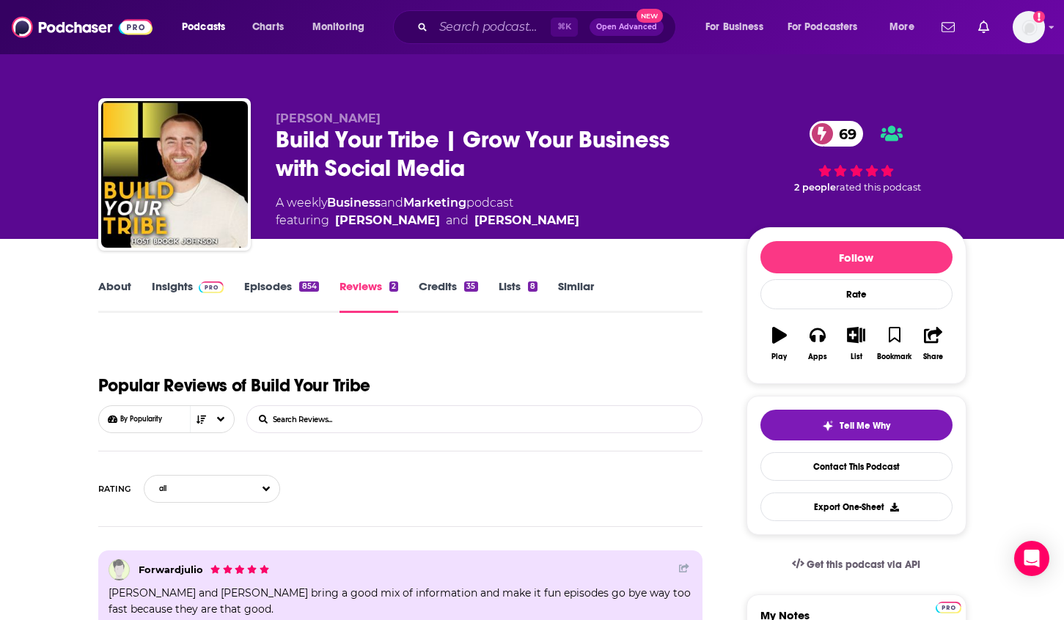
click at [177, 287] on link "Insights" at bounding box center [188, 296] width 73 height 34
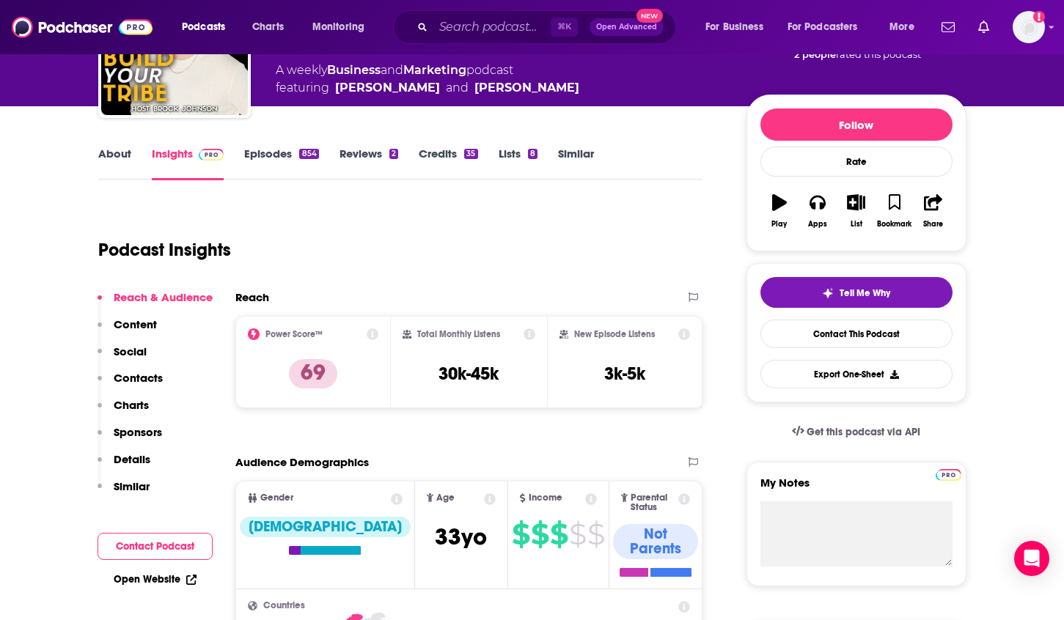
scroll to position [235, 0]
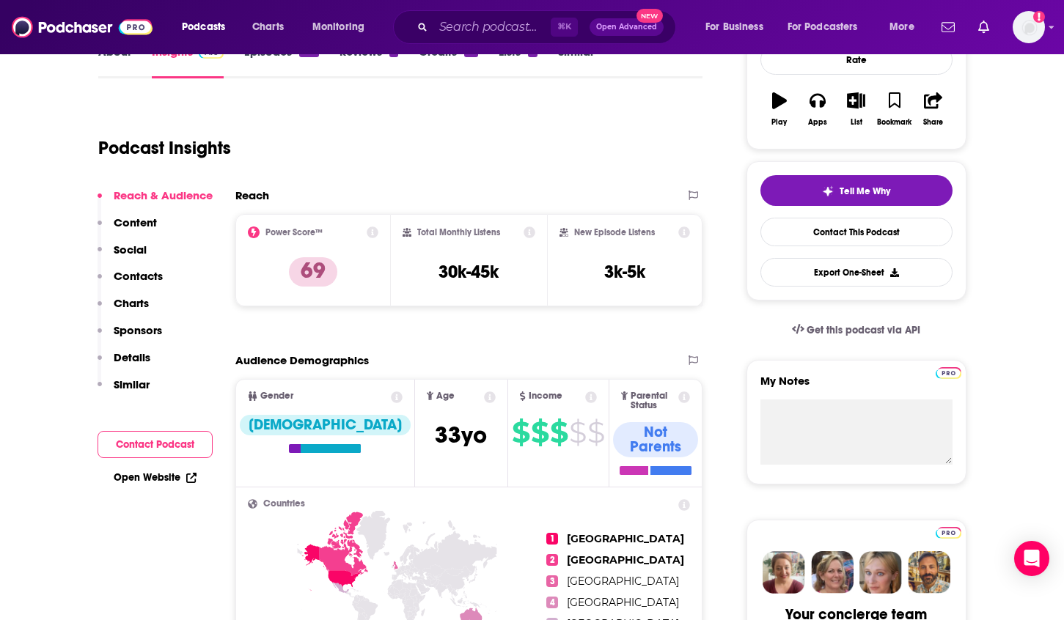
click at [140, 361] on p "Details" at bounding box center [132, 358] width 37 height 14
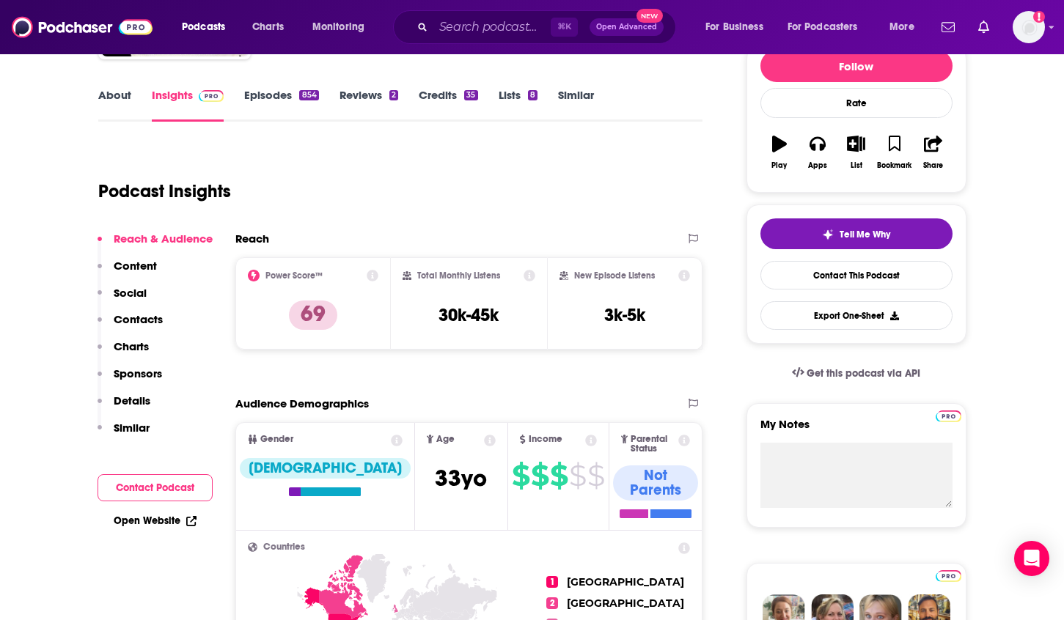
scroll to position [0, 0]
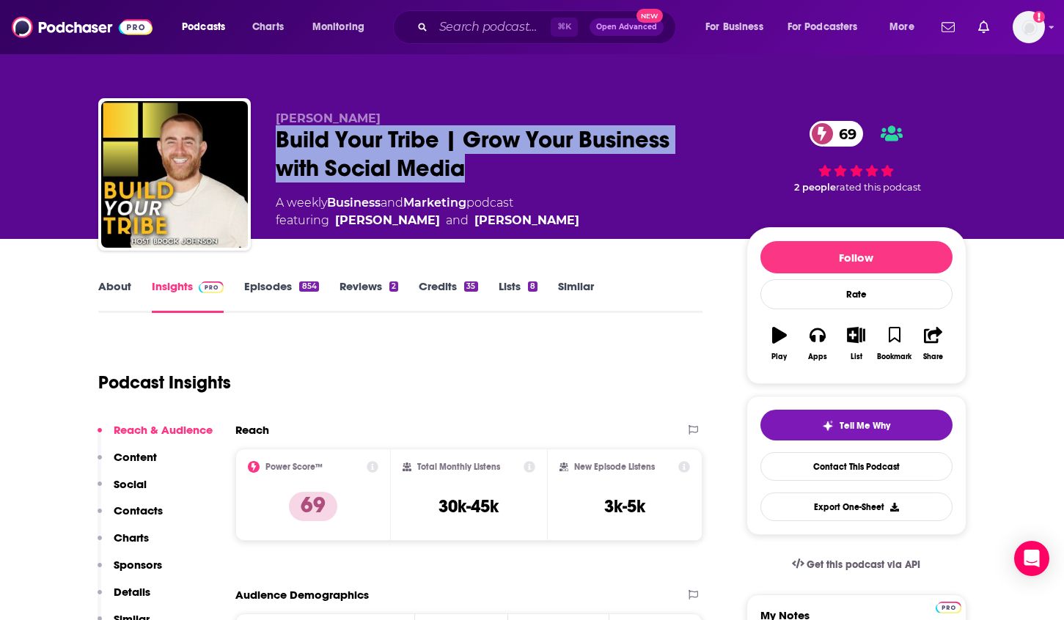
drag, startPoint x: 478, startPoint y: 174, endPoint x: 273, endPoint y: 148, distance: 206.9
click at [272, 148] on div "Brock Johnson Build Your Tribe | Grow Your Business with Social Media 69 A week…" at bounding box center [532, 177] width 868 height 158
copy h2 "Build Your Tribe | Grow Your Business with Social Media"
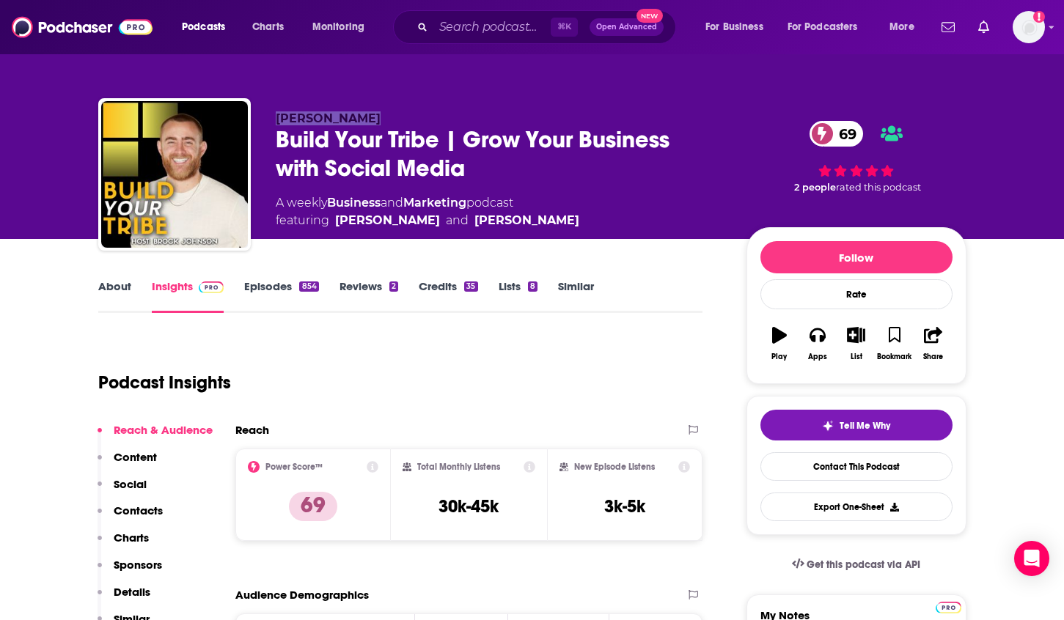
drag, startPoint x: 377, startPoint y: 111, endPoint x: 273, endPoint y: 112, distance: 104.1
click at [273, 112] on div "Brock Johnson Build Your Tribe | Grow Your Business with Social Media 69 A week…" at bounding box center [532, 177] width 868 height 158
copy span "Brock Johnson"
click at [135, 511] on p "Contacts" at bounding box center [138, 511] width 49 height 14
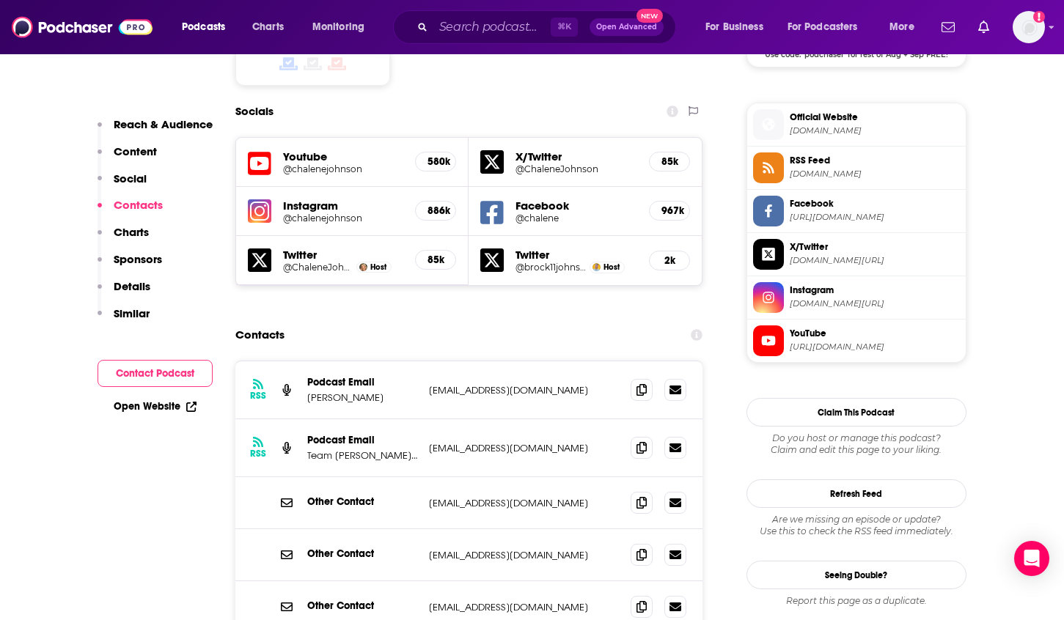
scroll to position [1307, 0]
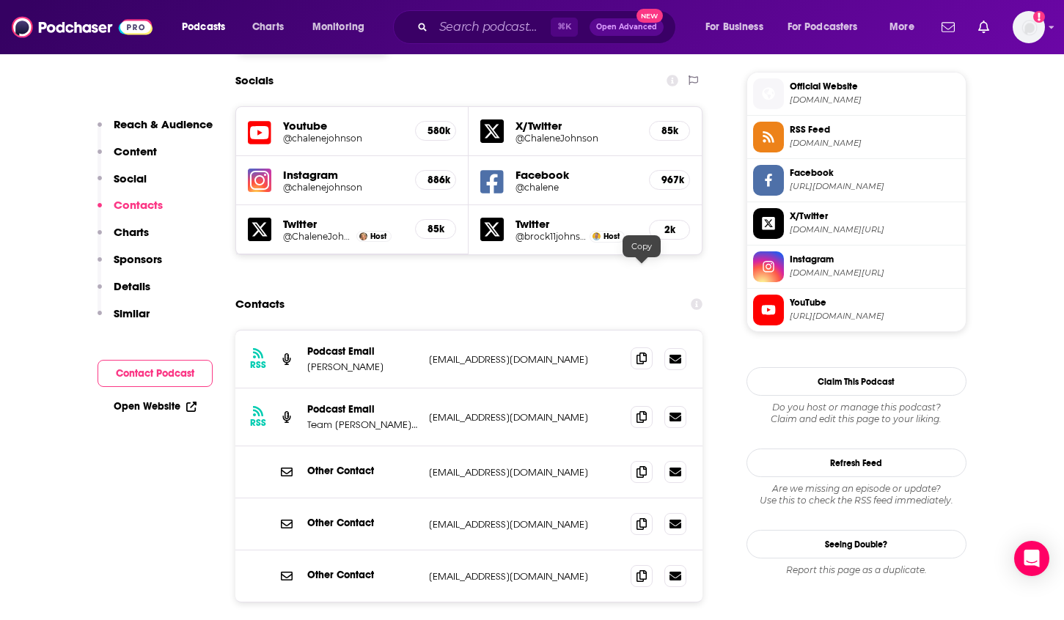
click at [640, 353] on icon at bounding box center [642, 359] width 10 height 12
click at [634, 348] on span at bounding box center [642, 359] width 22 height 22
click at [639, 411] on icon at bounding box center [642, 417] width 10 height 12
click at [635, 461] on span at bounding box center [642, 472] width 22 height 22
click at [505, 593] on div "RSS Podcast Email Chalene Johnson thechaleneshow@gmail.com thechaleneshow@gmail…" at bounding box center [469, 512] width 468 height 365
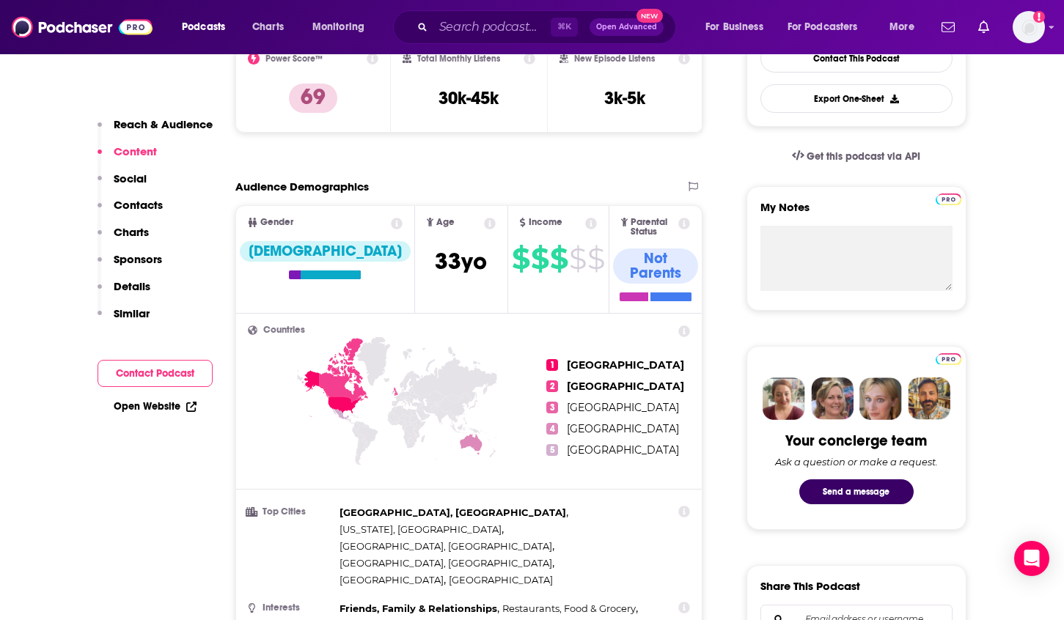
scroll to position [72, 0]
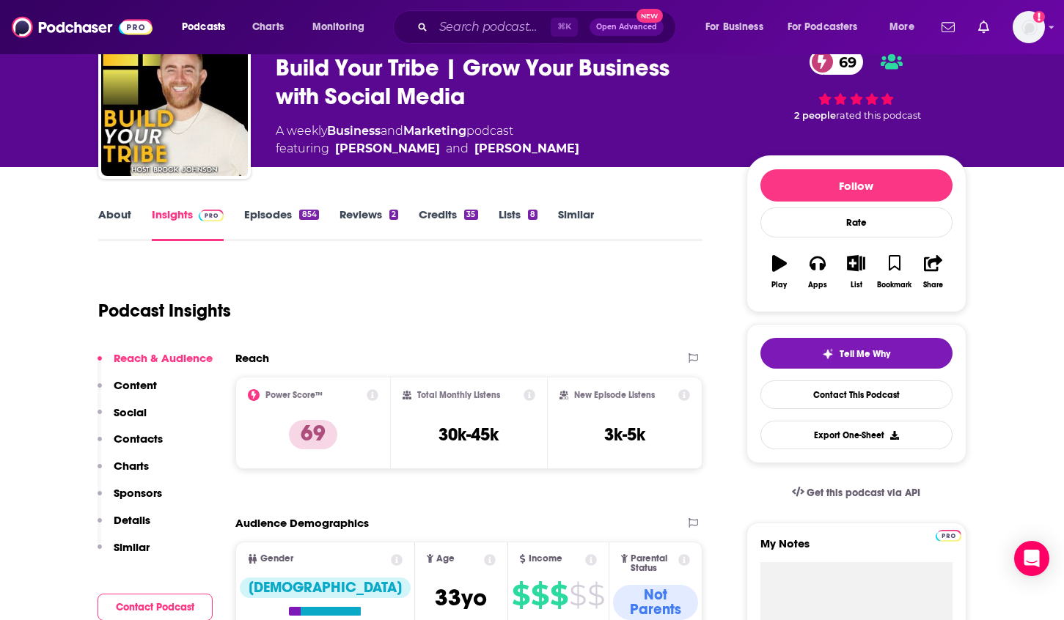
click at [122, 214] on link "About" at bounding box center [114, 225] width 33 height 34
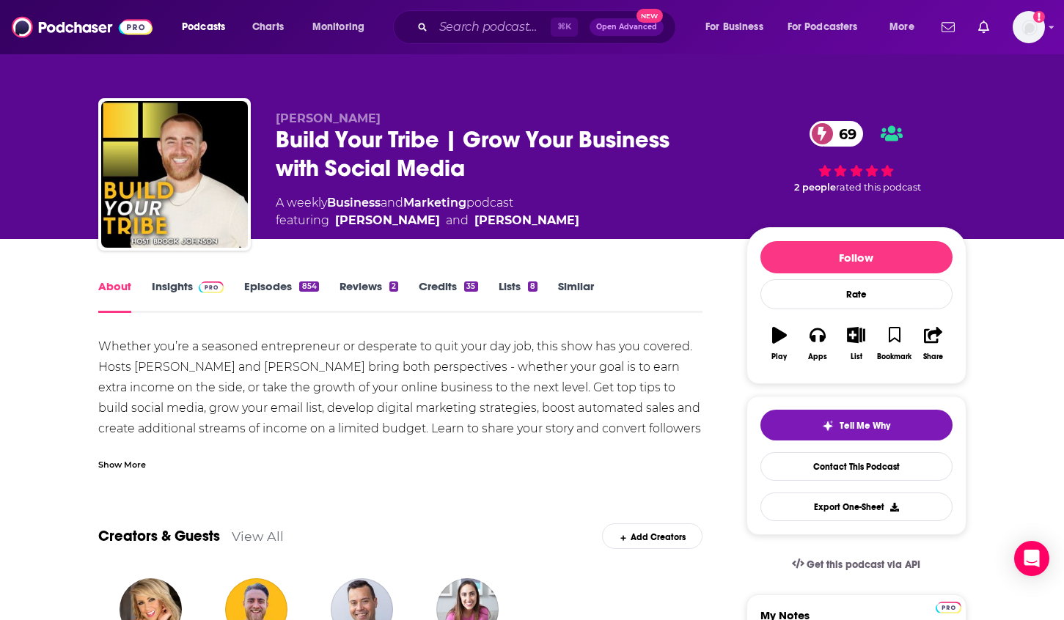
click at [149, 465] on div "Show More" at bounding box center [400, 459] width 605 height 25
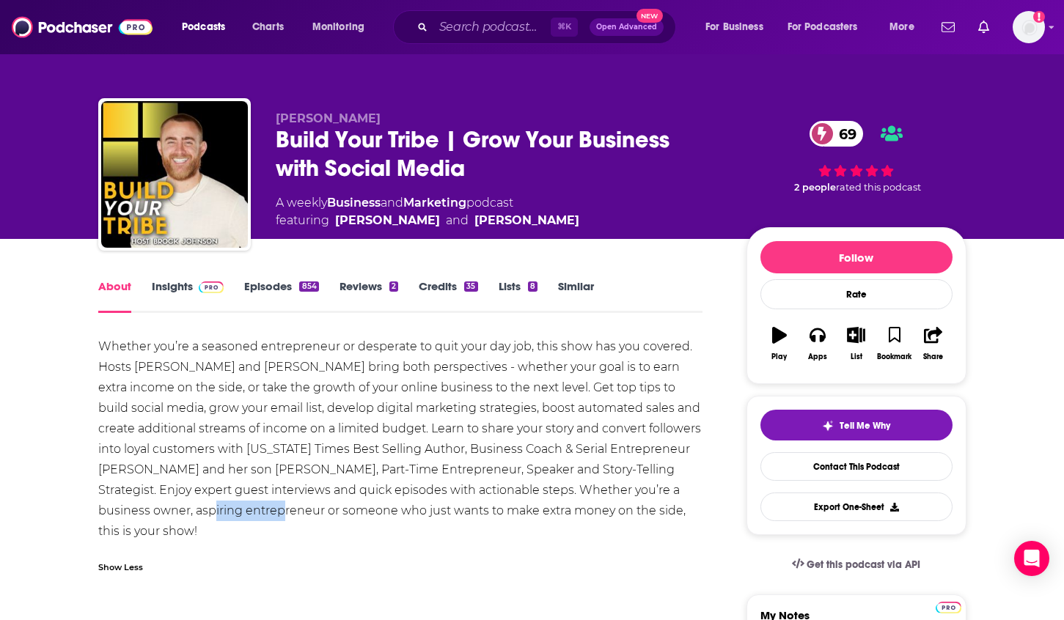
drag, startPoint x: 268, startPoint y: 512, endPoint x: 191, endPoint y: 513, distance: 77.7
click at [191, 513] on div "Whether you’re a seasoned entrepreneur or desperate to quit your day job, this …" at bounding box center [400, 439] width 605 height 205
copy div "entrepreneur"
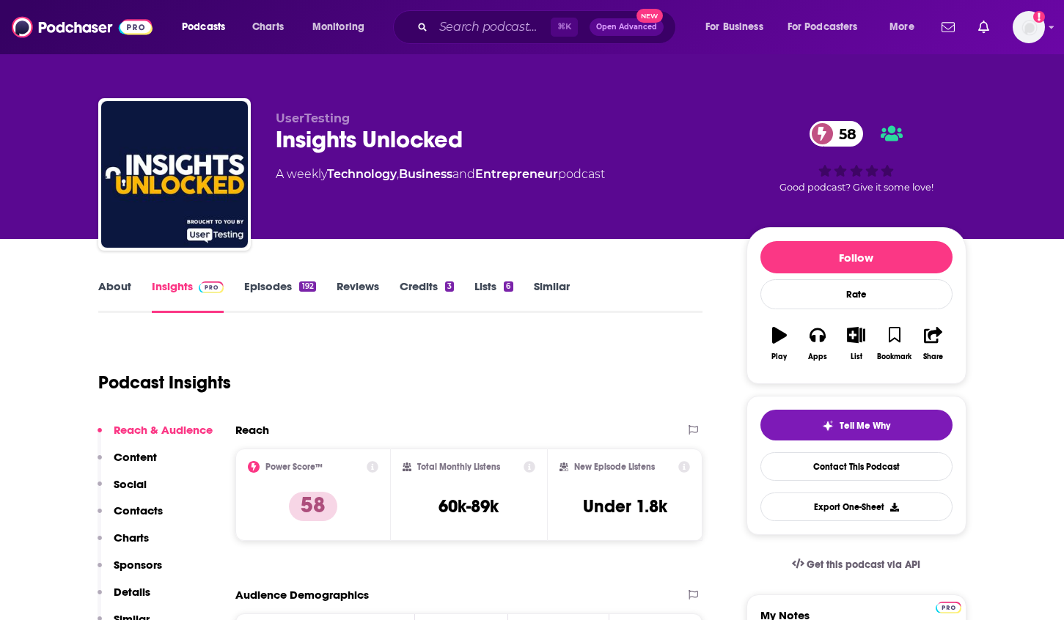
click at [120, 292] on link "About" at bounding box center [114, 296] width 33 height 34
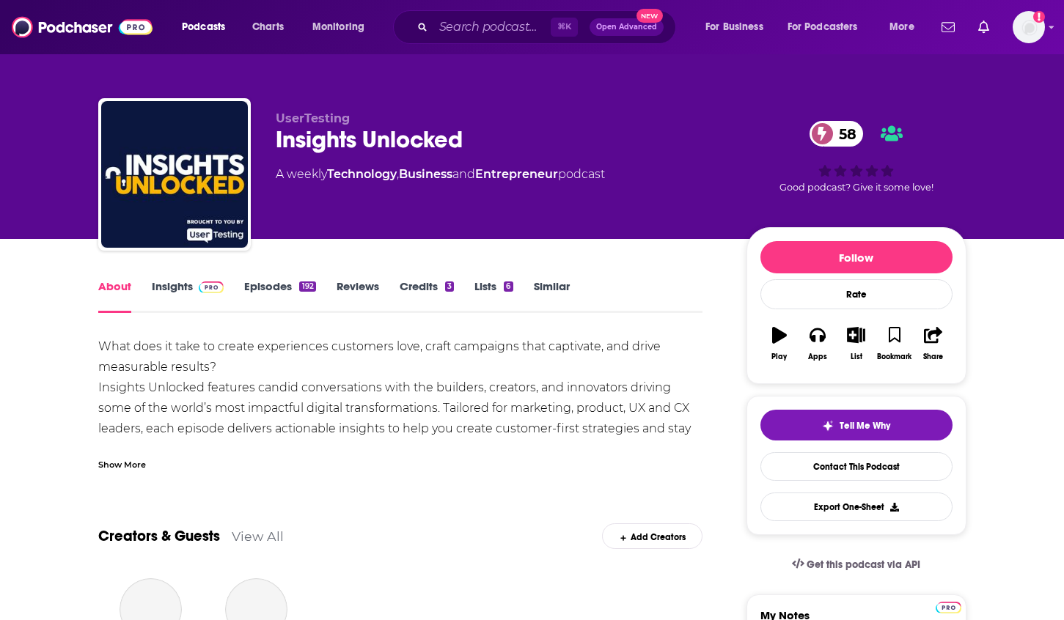
click at [165, 287] on link "Insights" at bounding box center [188, 296] width 73 height 34
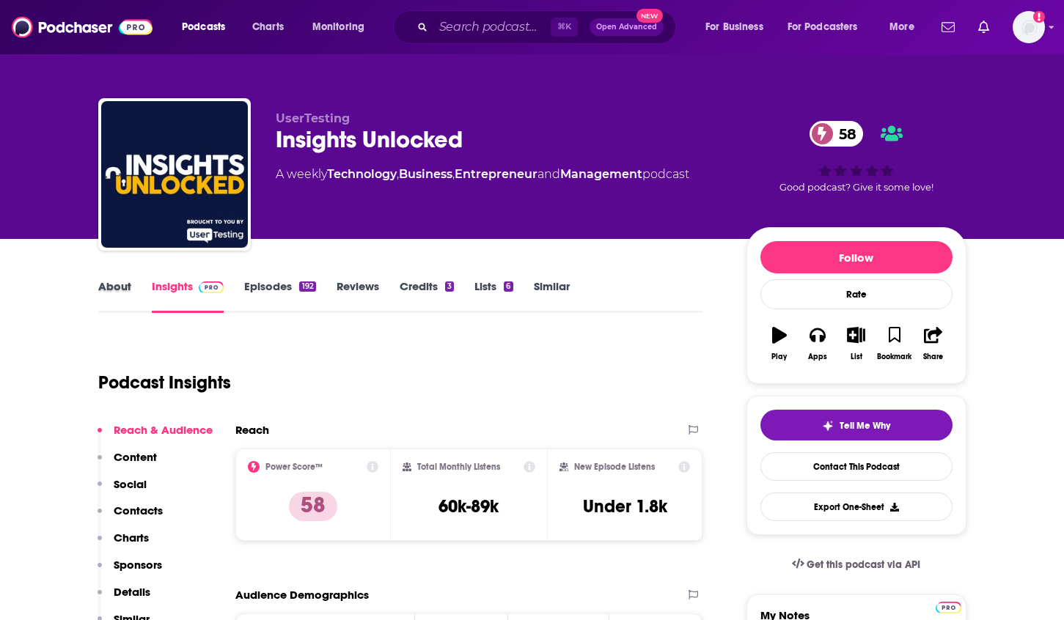
click at [134, 291] on div "About" at bounding box center [125, 296] width 54 height 34
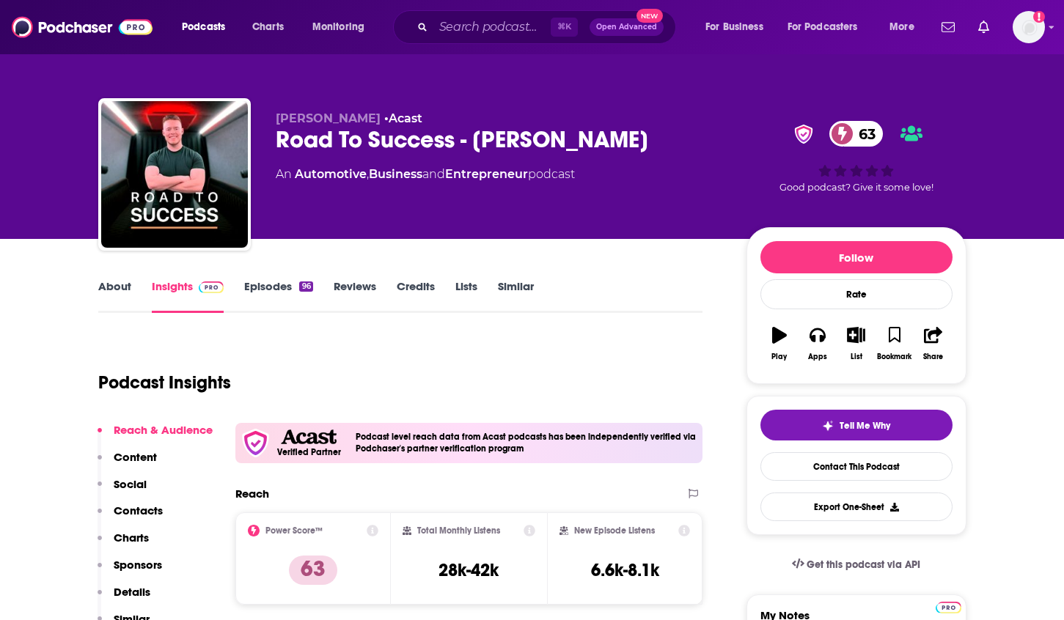
click at [120, 288] on link "About" at bounding box center [114, 296] width 33 height 34
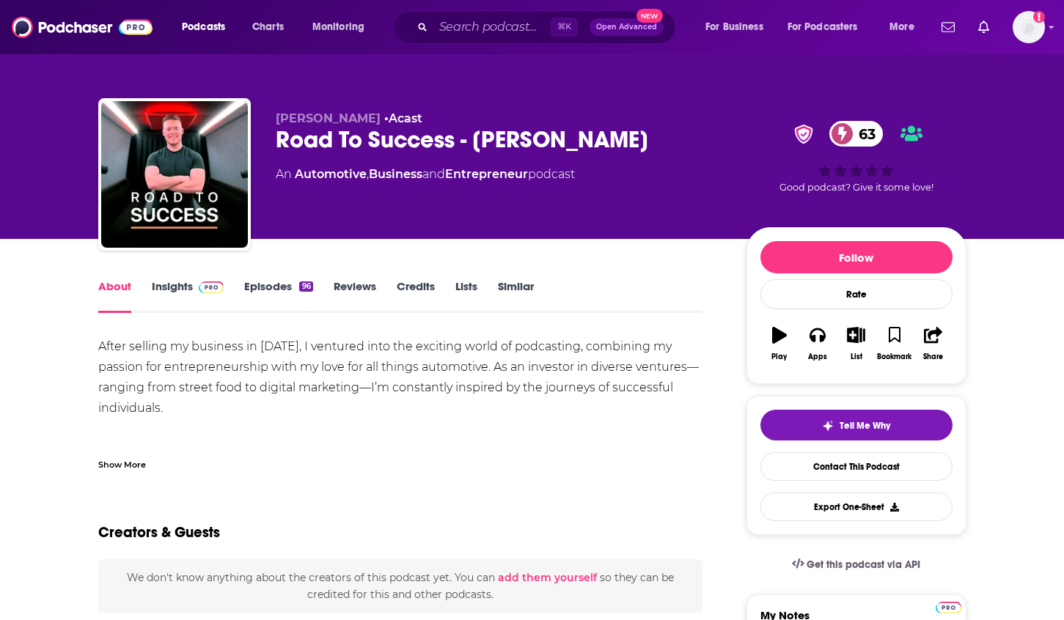
click at [138, 462] on div "Show More" at bounding box center [122, 464] width 48 height 14
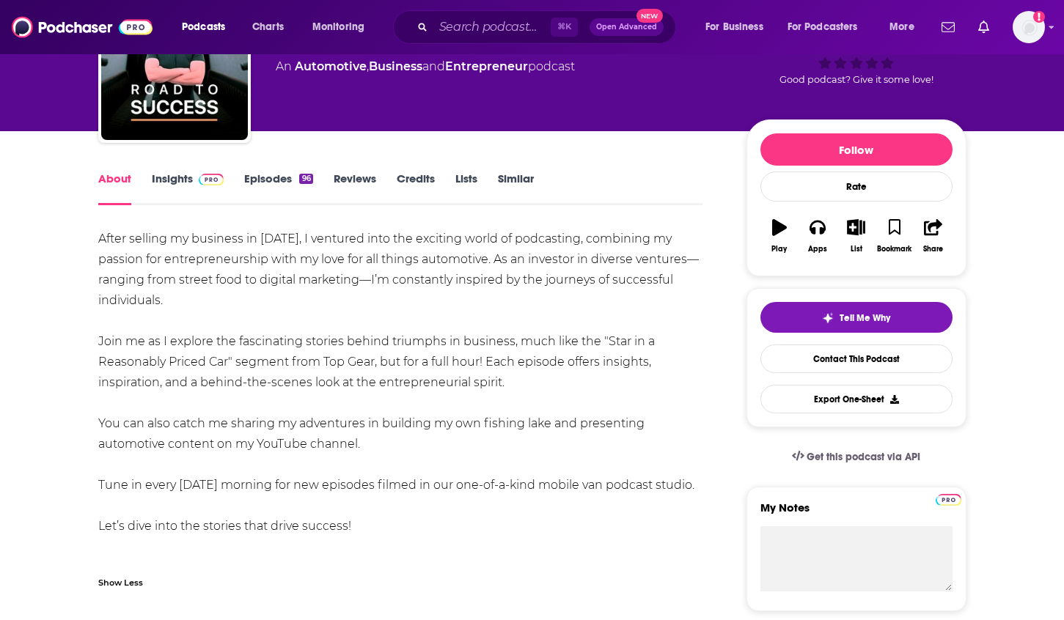
scroll to position [126, 0]
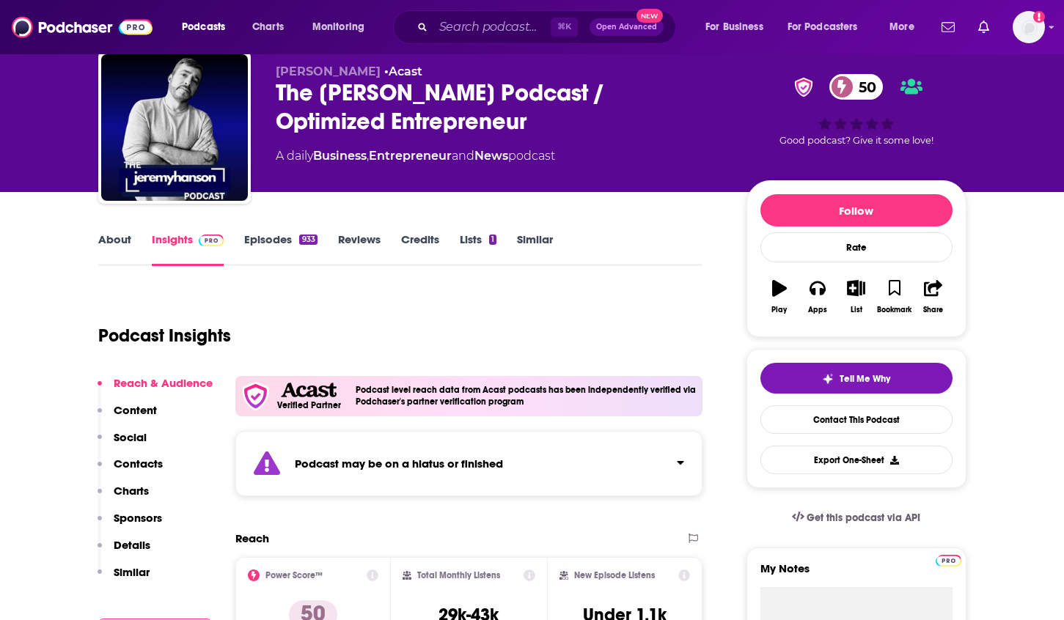
scroll to position [154, 0]
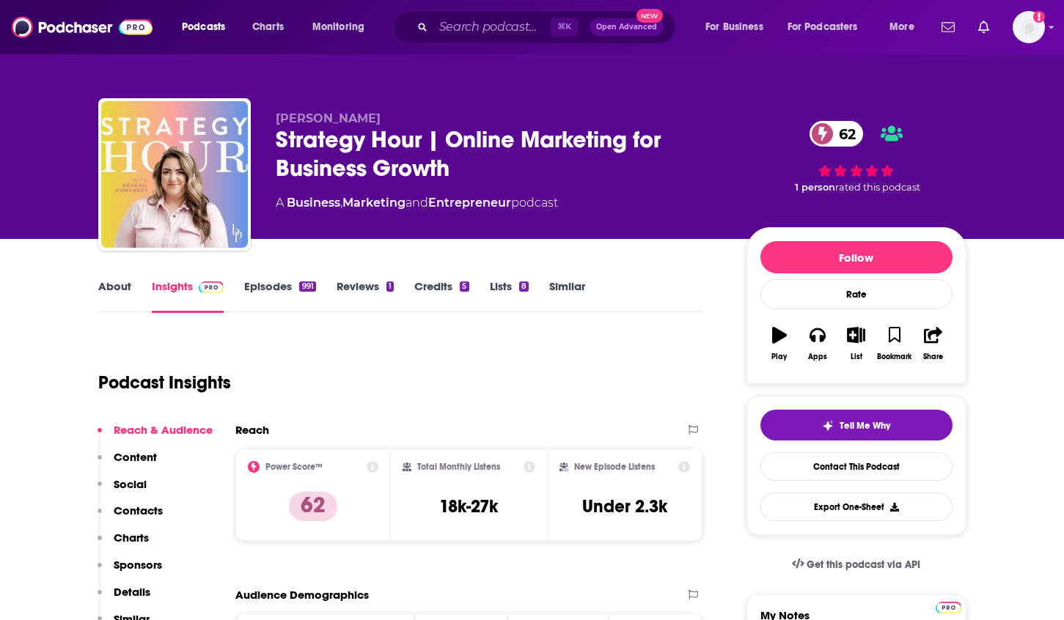
click at [106, 287] on link "About" at bounding box center [114, 296] width 33 height 34
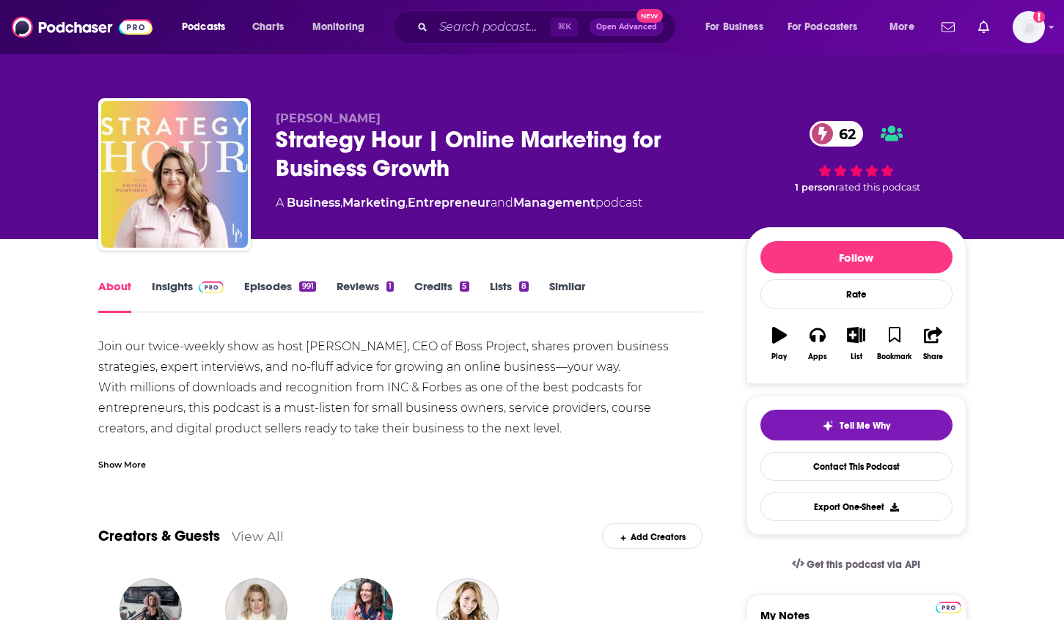
click at [120, 461] on div "Show More" at bounding box center [122, 464] width 48 height 14
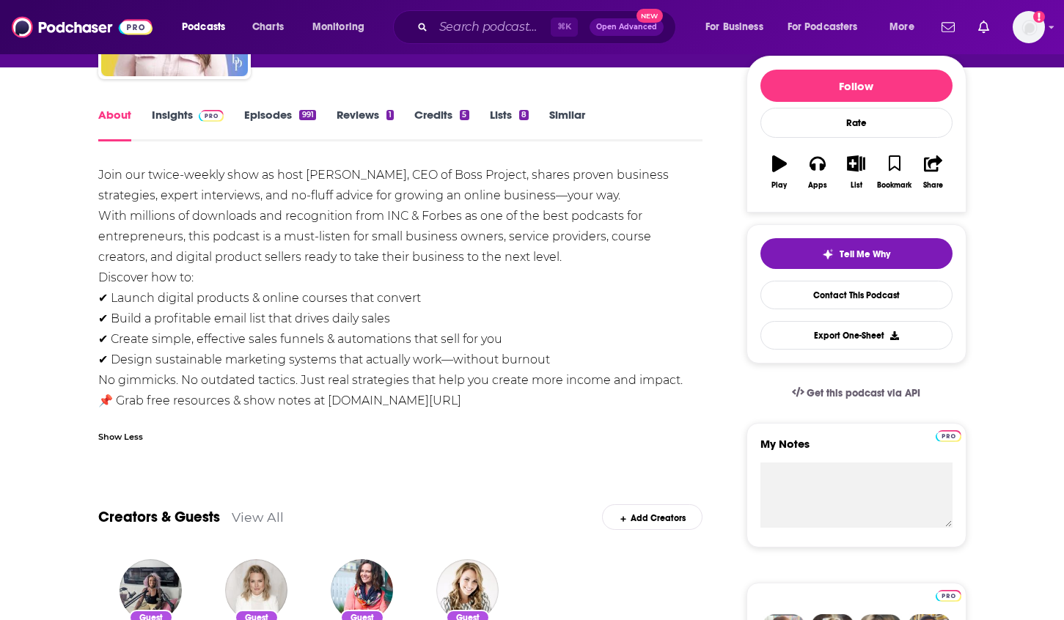
scroll to position [70, 0]
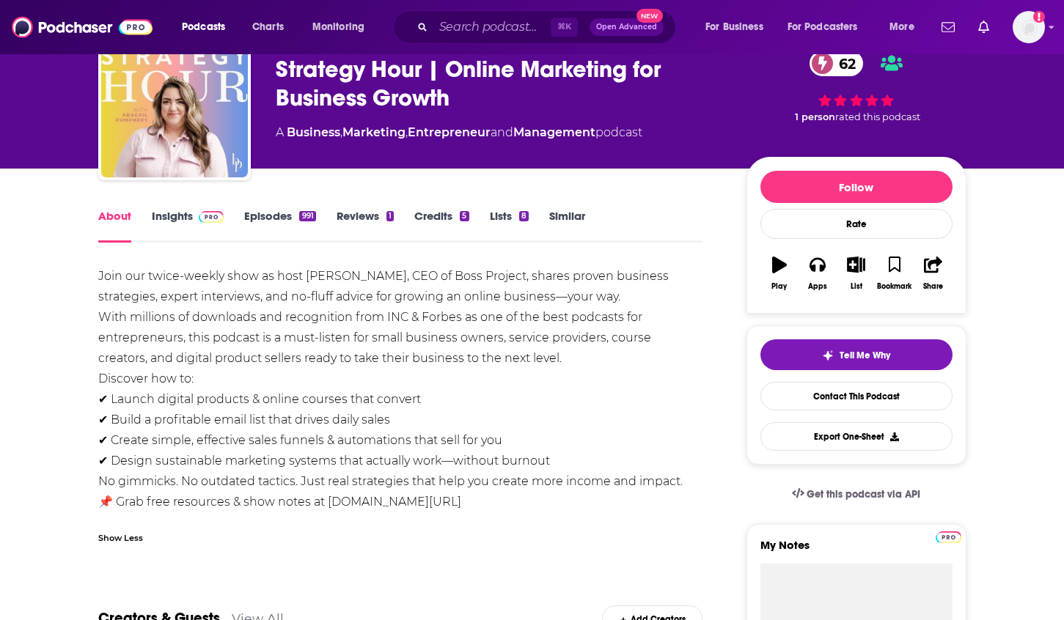
click at [168, 218] on link "Insights" at bounding box center [188, 226] width 73 height 34
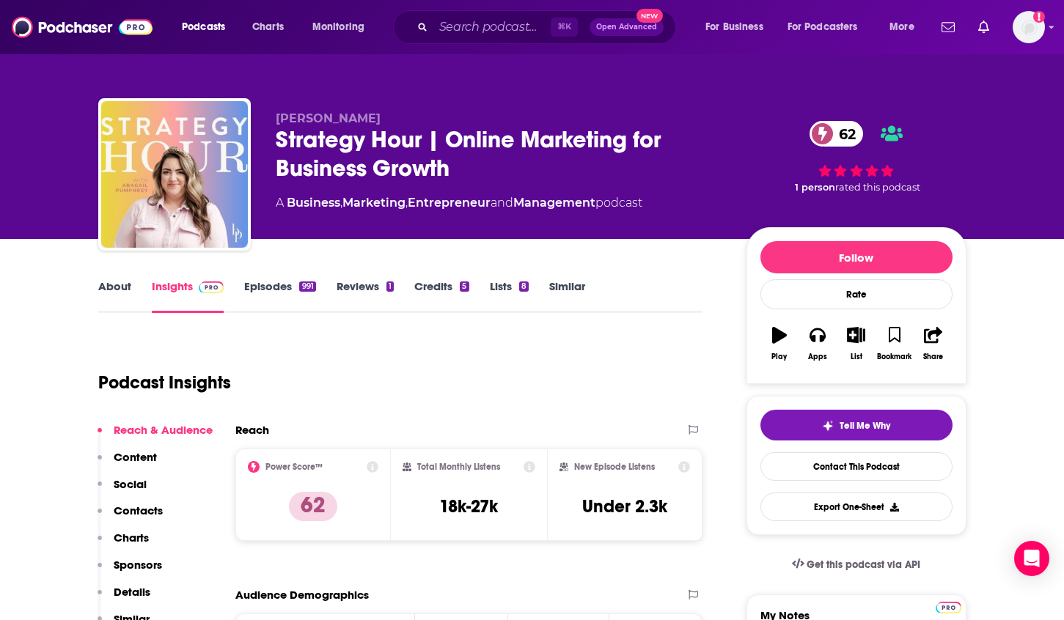
click at [138, 588] on p "Details" at bounding box center [132, 592] width 37 height 14
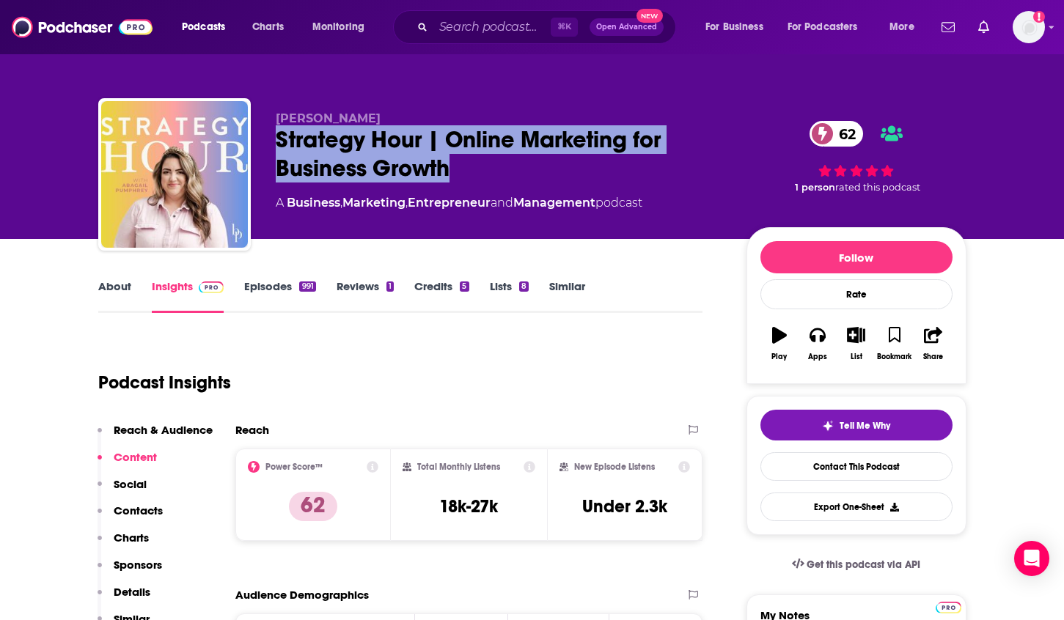
drag, startPoint x: 497, startPoint y: 172, endPoint x: 276, endPoint y: 149, distance: 222.7
click at [276, 149] on div "Strategy Hour | Online Marketing for Business Growth 62" at bounding box center [499, 153] width 447 height 57
copy h2 "Strategy Hour | Online Marketing for Business Growth"
drag, startPoint x: 400, startPoint y: 117, endPoint x: 274, endPoint y: 119, distance: 126.9
click at [274, 119] on div "[PERSON_NAME] Strategy Hour | Online Marketing for Business Growth 62 A Busines…" at bounding box center [532, 177] width 868 height 158
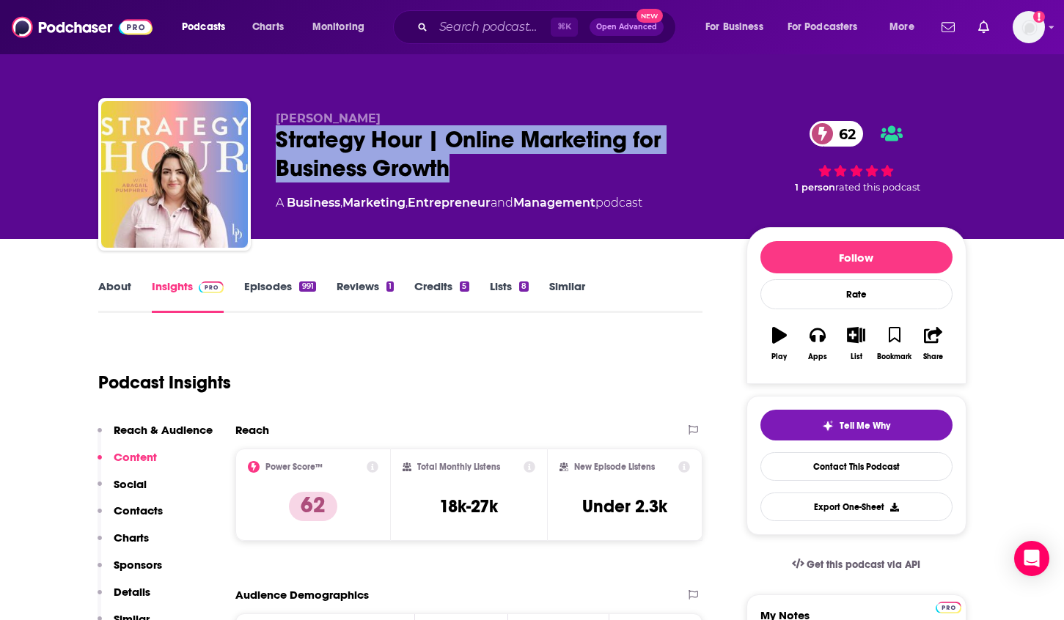
copy span "[PERSON_NAME]"
click at [116, 591] on p "Details" at bounding box center [132, 592] width 37 height 14
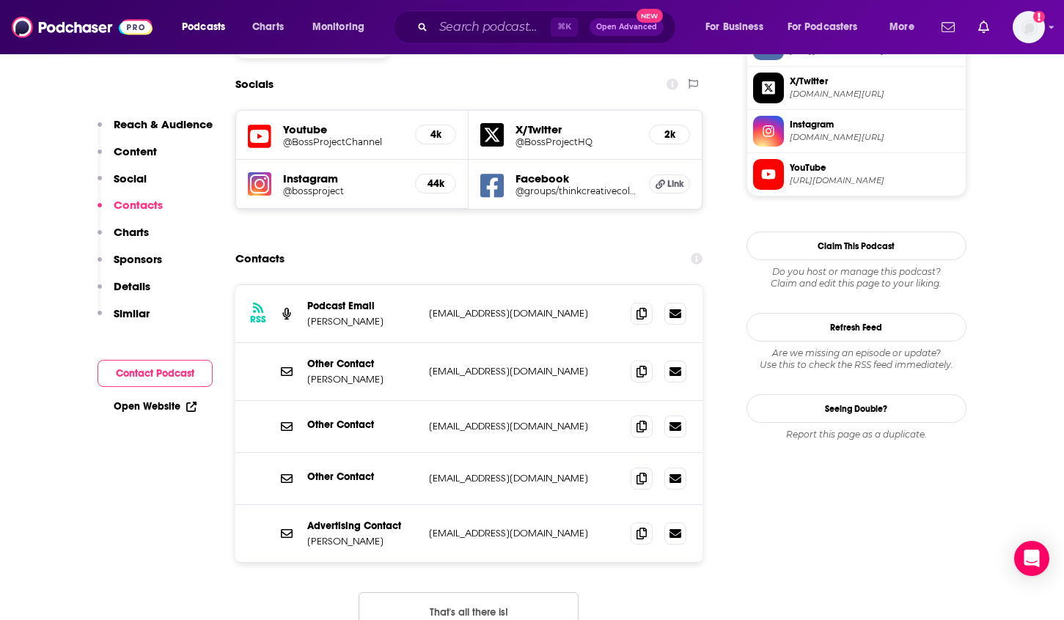
scroll to position [1322, 0]
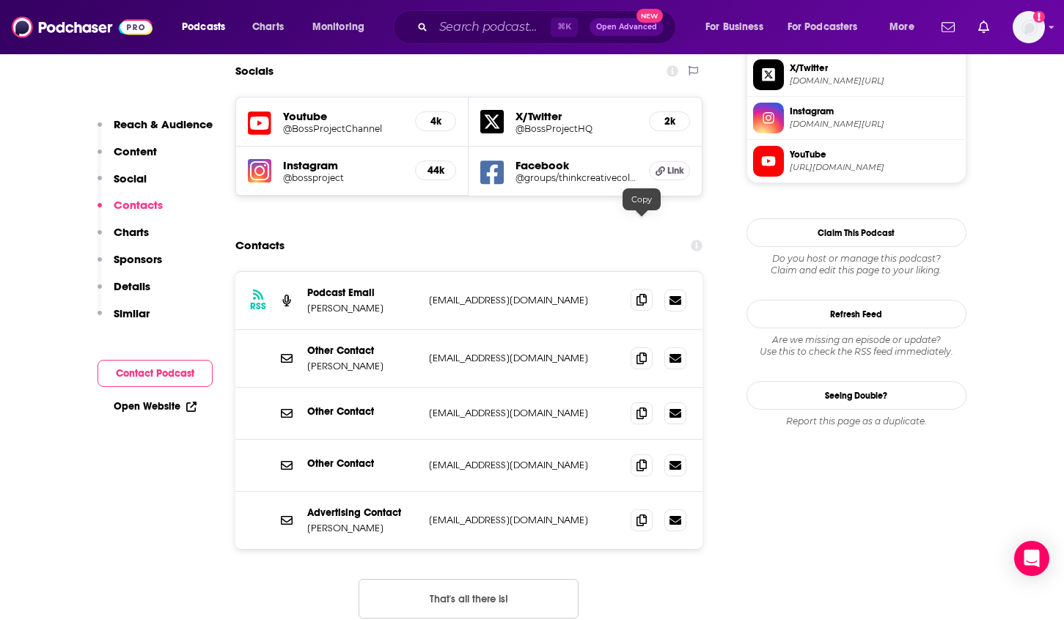
click at [644, 294] on icon at bounding box center [642, 300] width 10 height 12
click at [406, 579] on button "That's all there is!" at bounding box center [469, 599] width 220 height 40
click at [645, 347] on span at bounding box center [642, 358] width 22 height 22
